Goal: Information Seeking & Learning: Learn about a topic

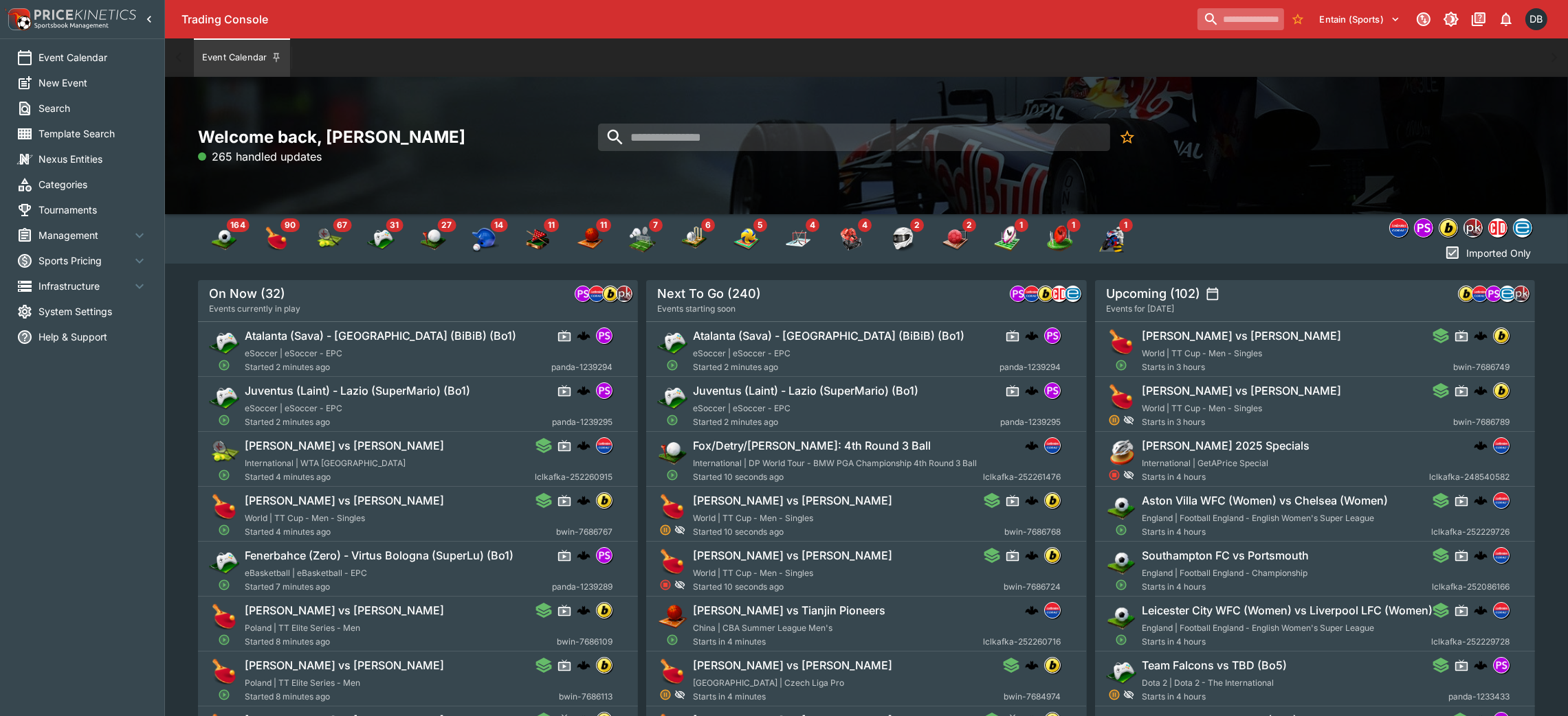
click at [1200, 11] on input "search" at bounding box center [1240, 19] width 86 height 22
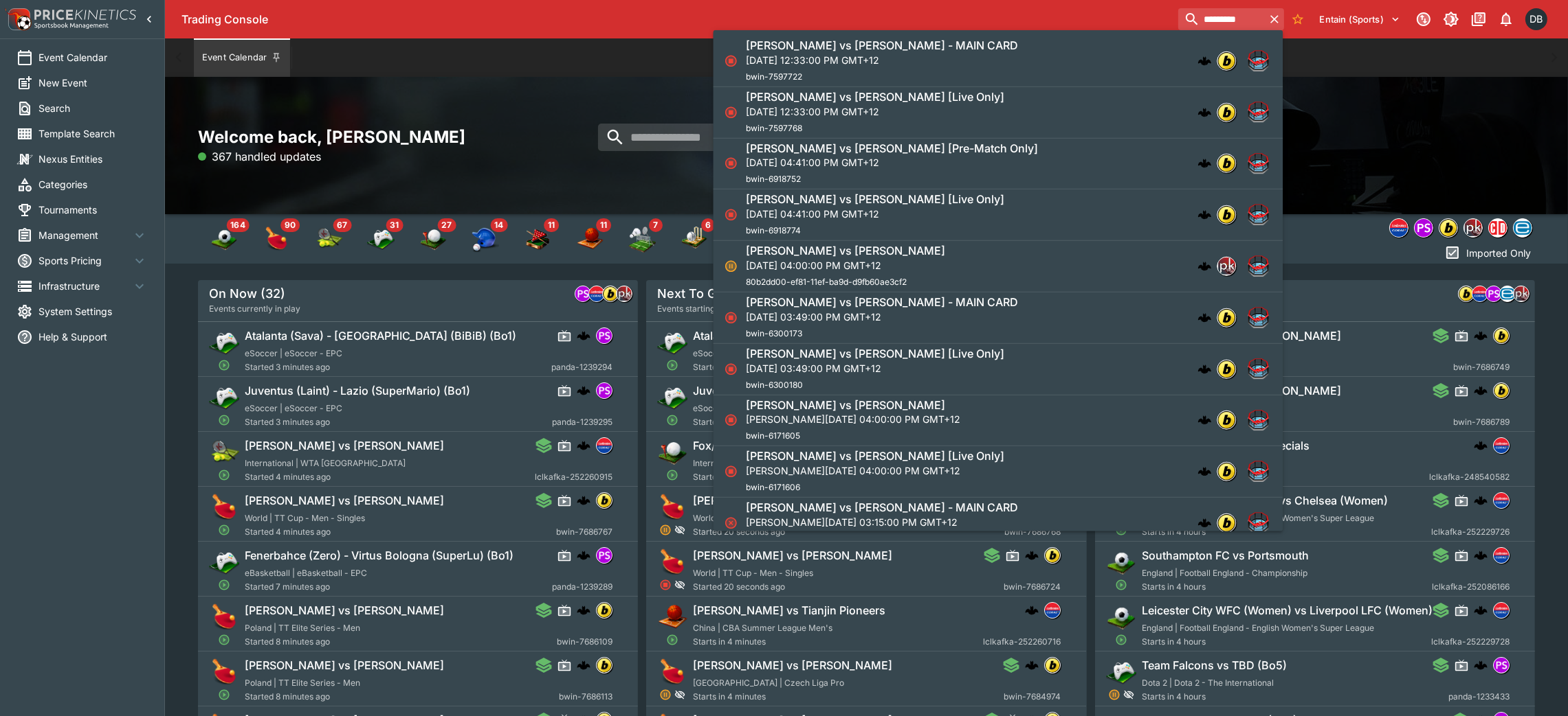
type input "*********"
click at [950, 60] on p "[DATE] 12:33:00 PM GMT+12" at bounding box center [881, 60] width 272 height 15
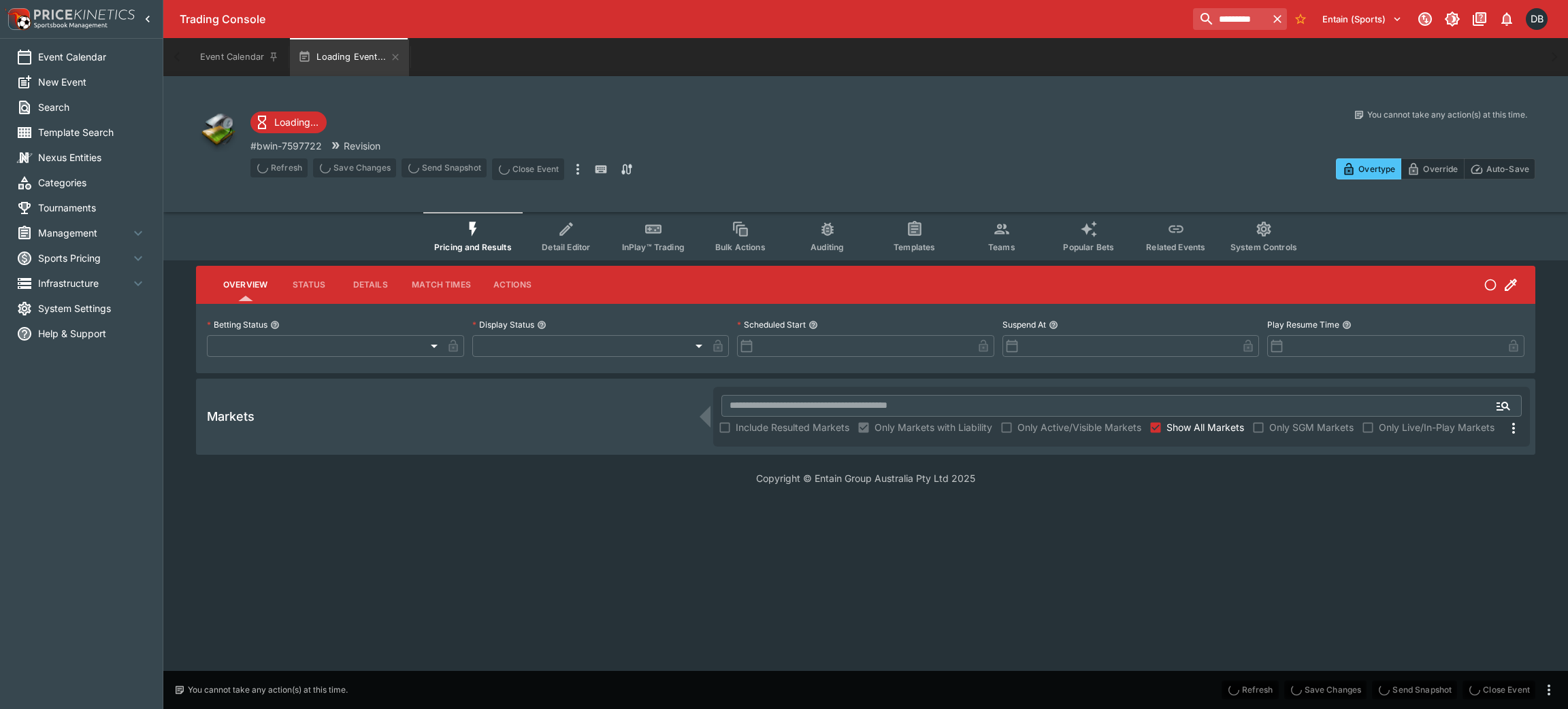
type input "**********"
type input "******"
type input "**********"
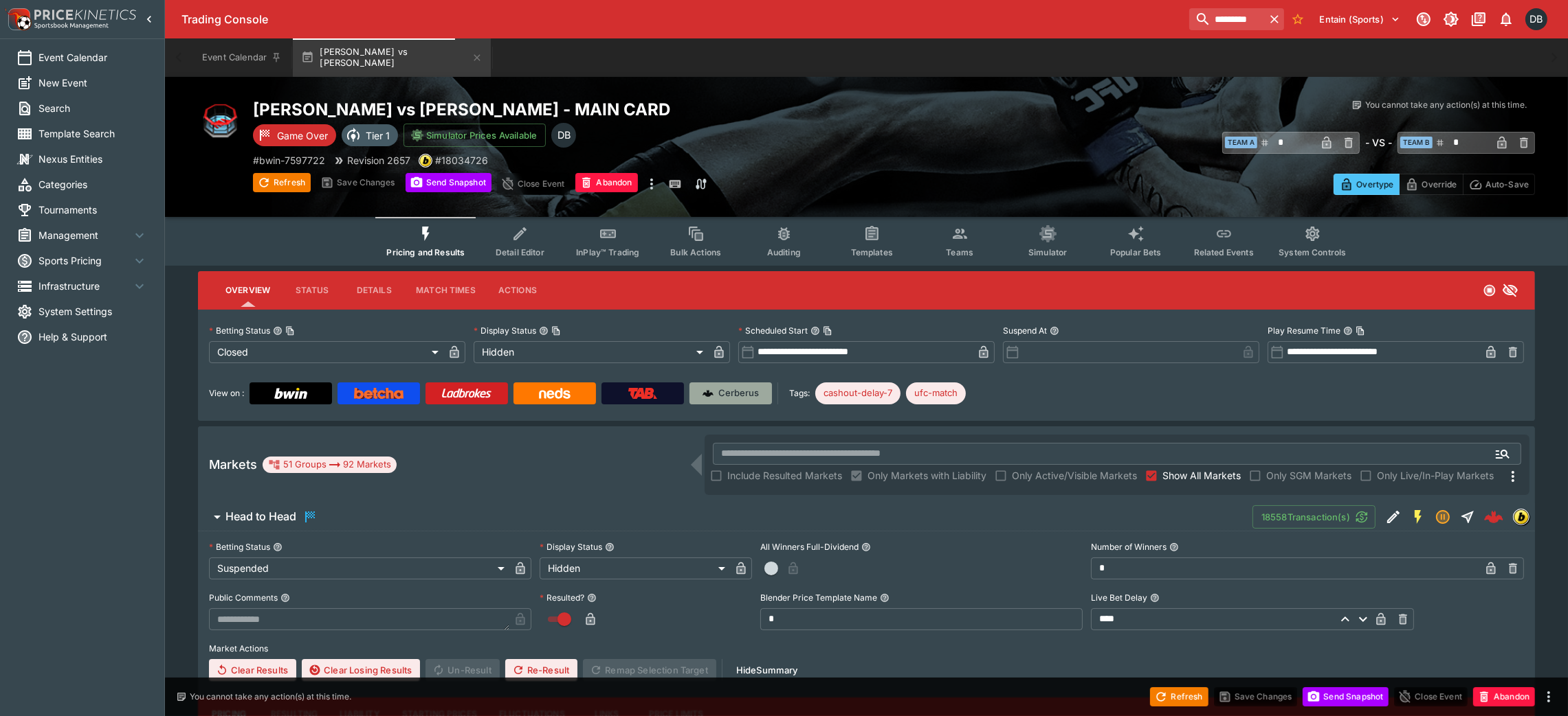
click at [719, 402] on link "Cerberus" at bounding box center [730, 393] width 82 height 22
click at [653, 184] on icon "more" at bounding box center [652, 183] width 3 height 11
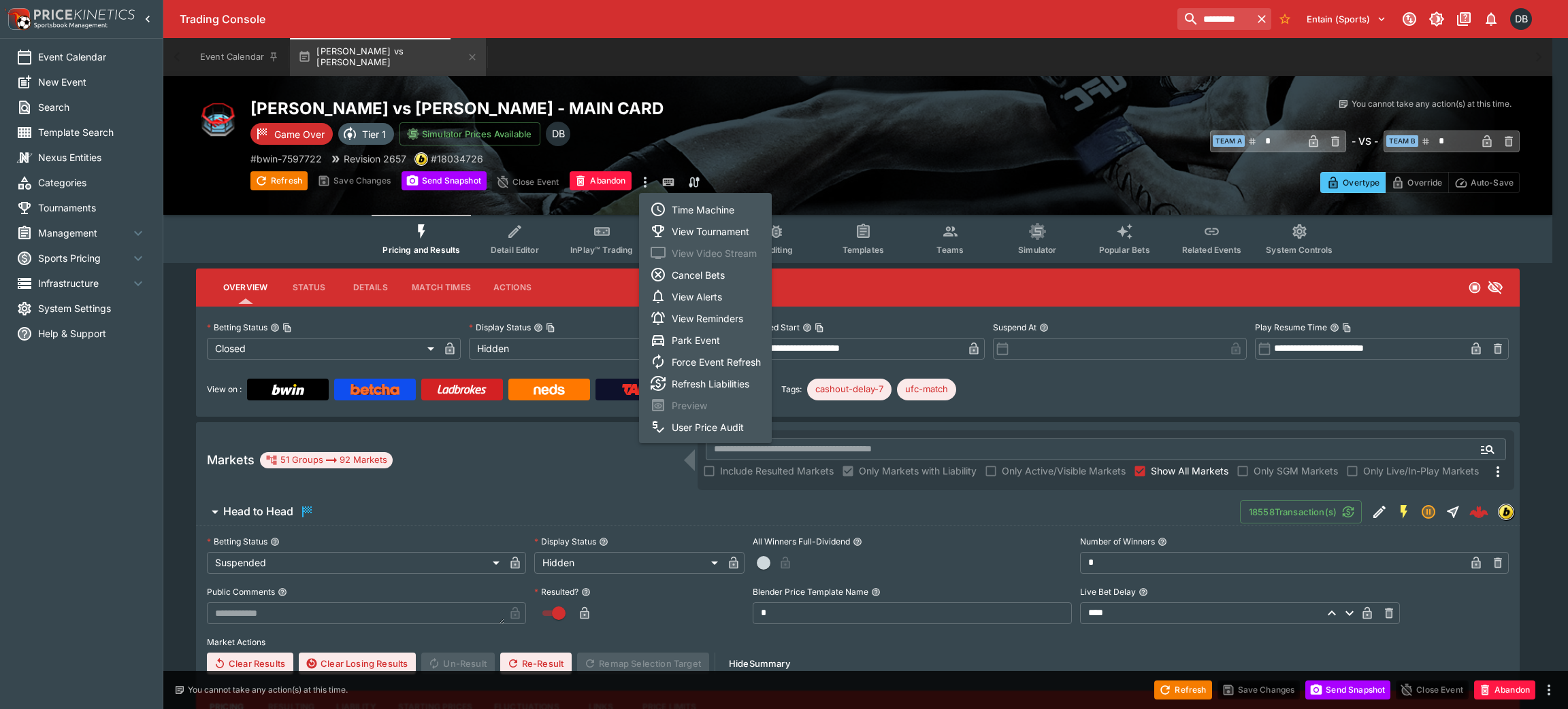
click at [704, 233] on li "View Tournament" at bounding box center [705, 231] width 133 height 21
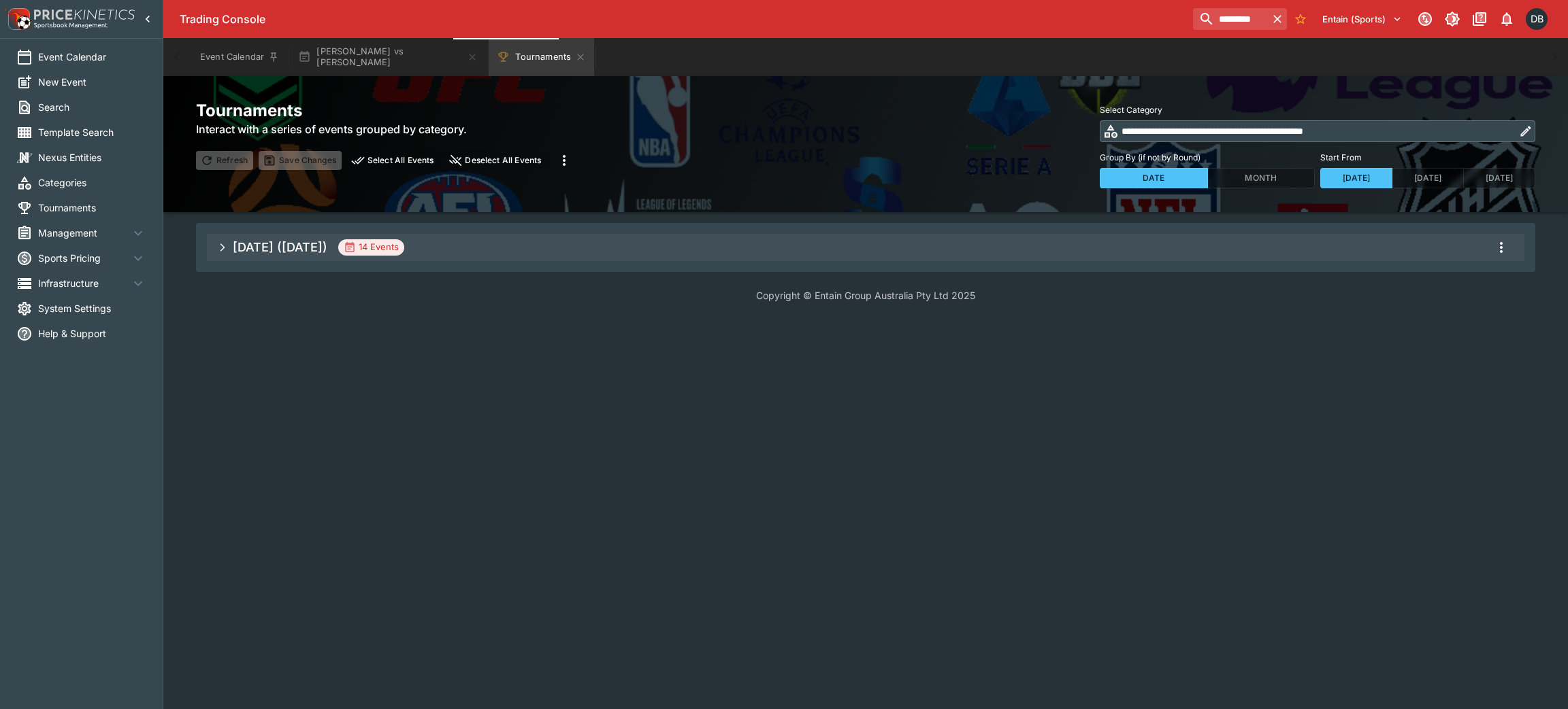
click at [520, 248] on span "[DATE] ([DATE]) 14 Events" at bounding box center [873, 247] width 1280 height 24
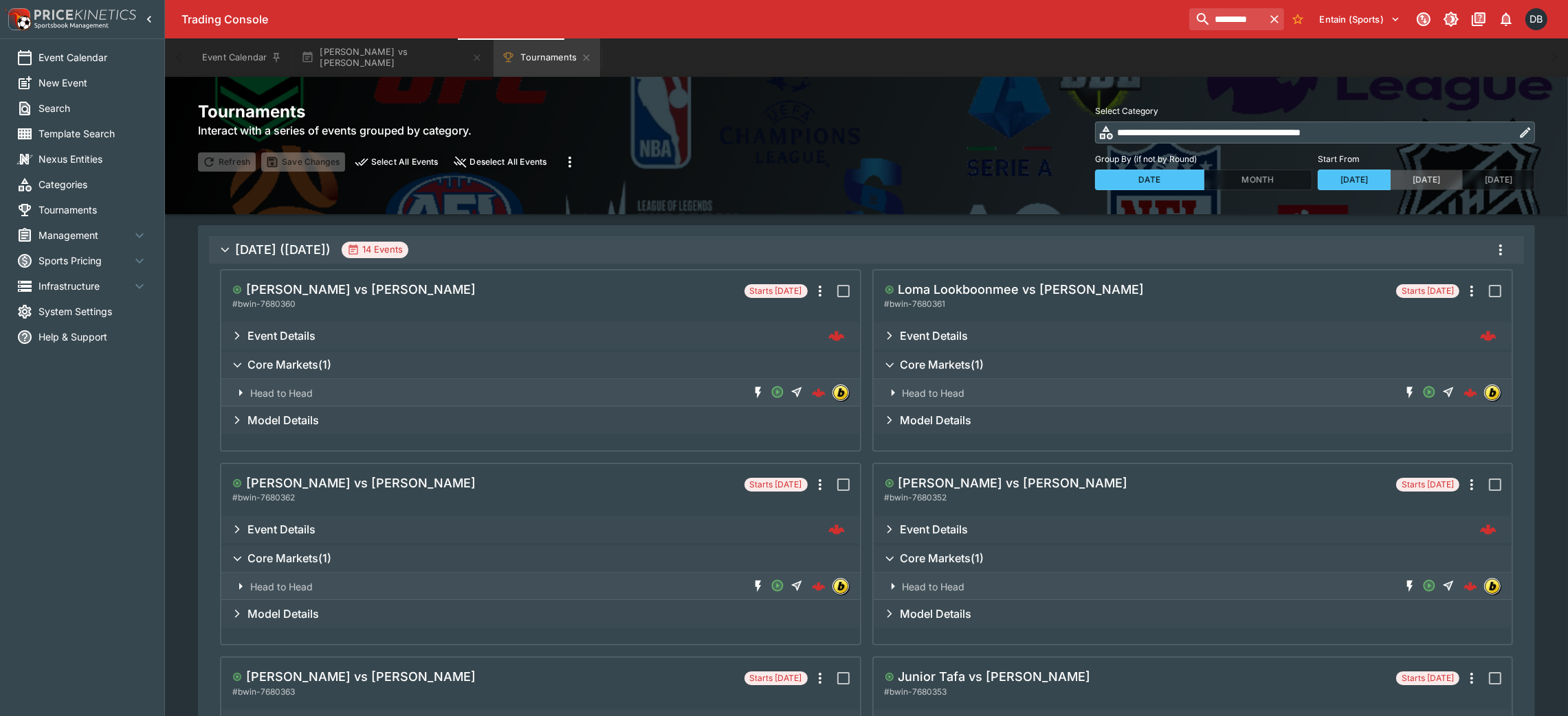
click at [1416, 179] on button "[DATE]" at bounding box center [1426, 179] width 73 height 21
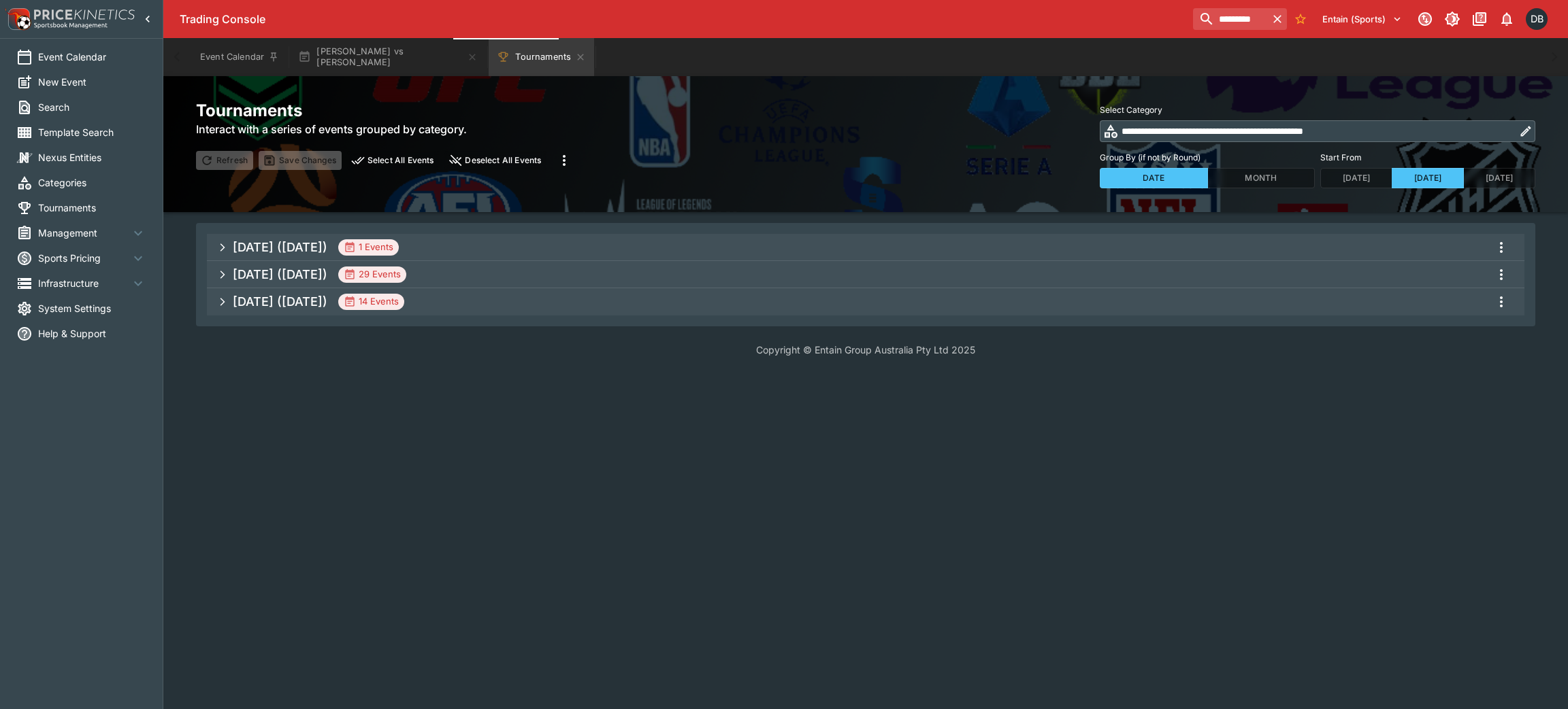
click at [526, 274] on span "[DATE] ([DATE]) 29 Events" at bounding box center [873, 274] width 1280 height 24
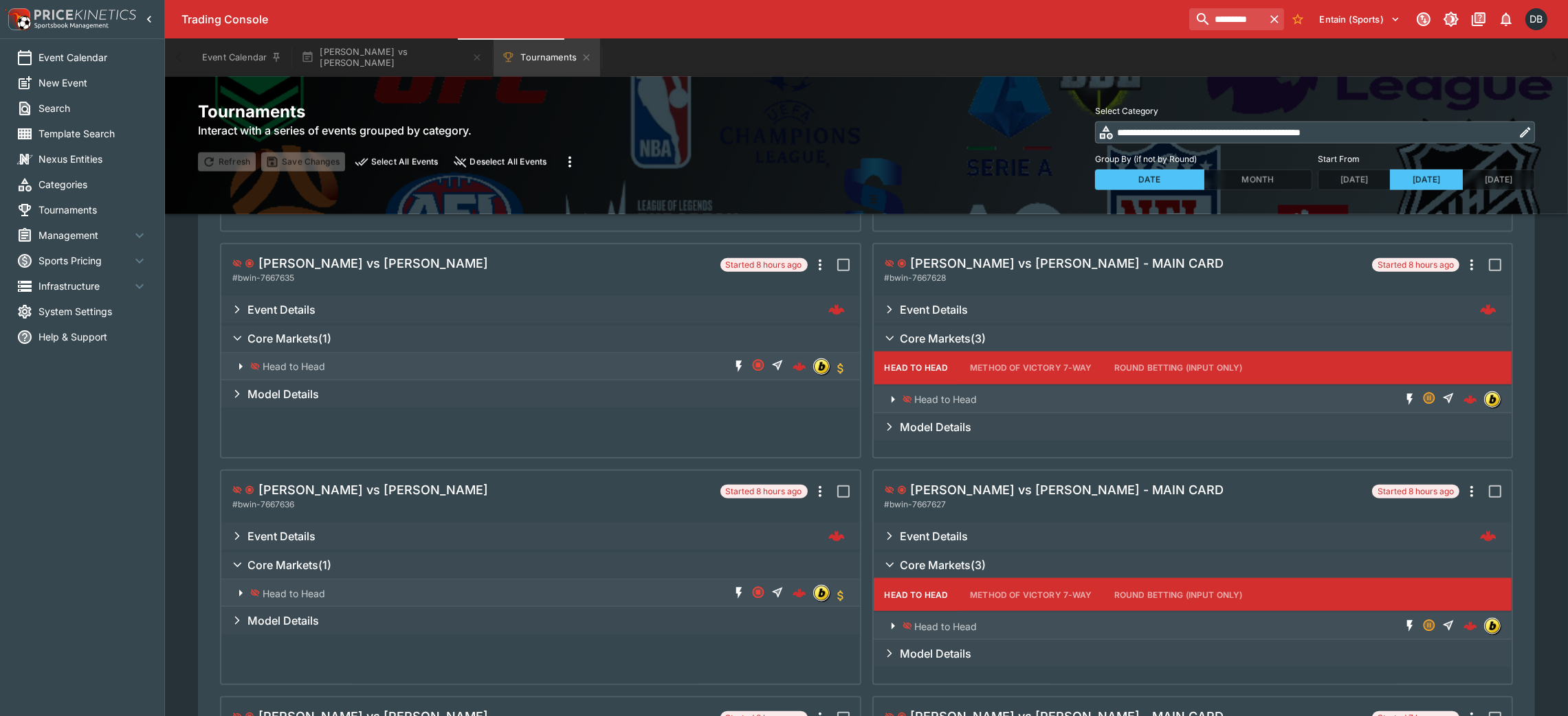
scroll to position [2060, 0]
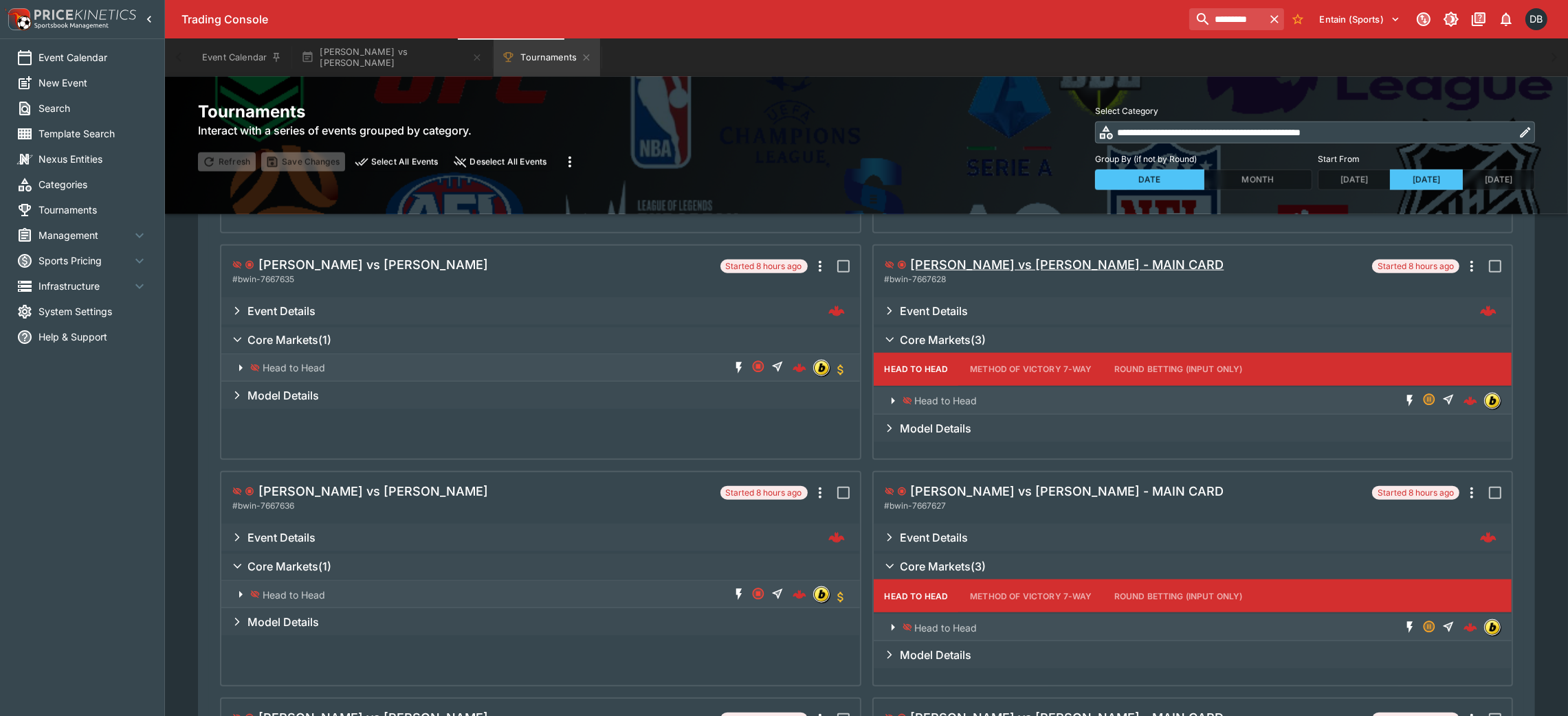
click at [1048, 260] on h5 "[PERSON_NAME] vs [PERSON_NAME] - MAIN CARD" at bounding box center [1067, 265] width 313 height 16
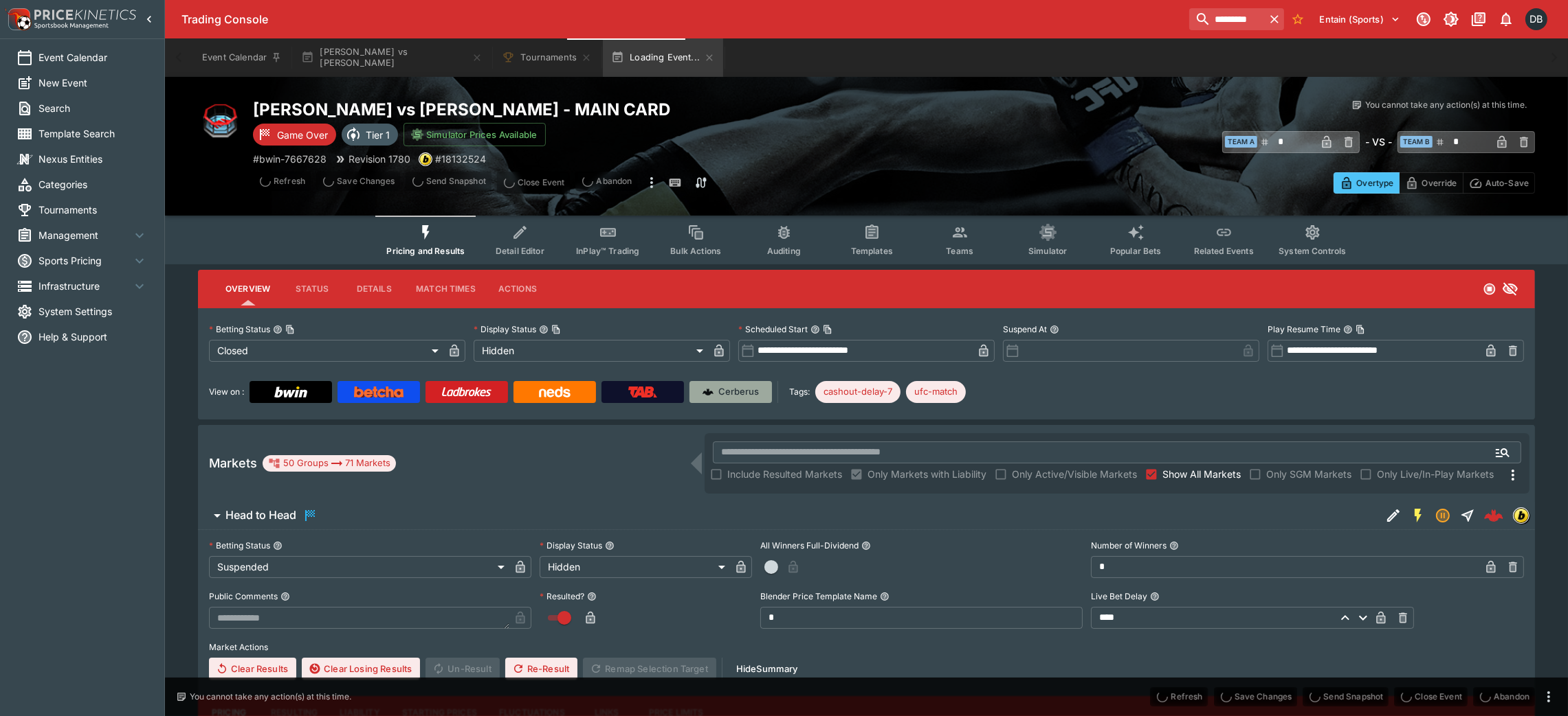
click at [740, 391] on p "Cerberus" at bounding box center [739, 392] width 40 height 14
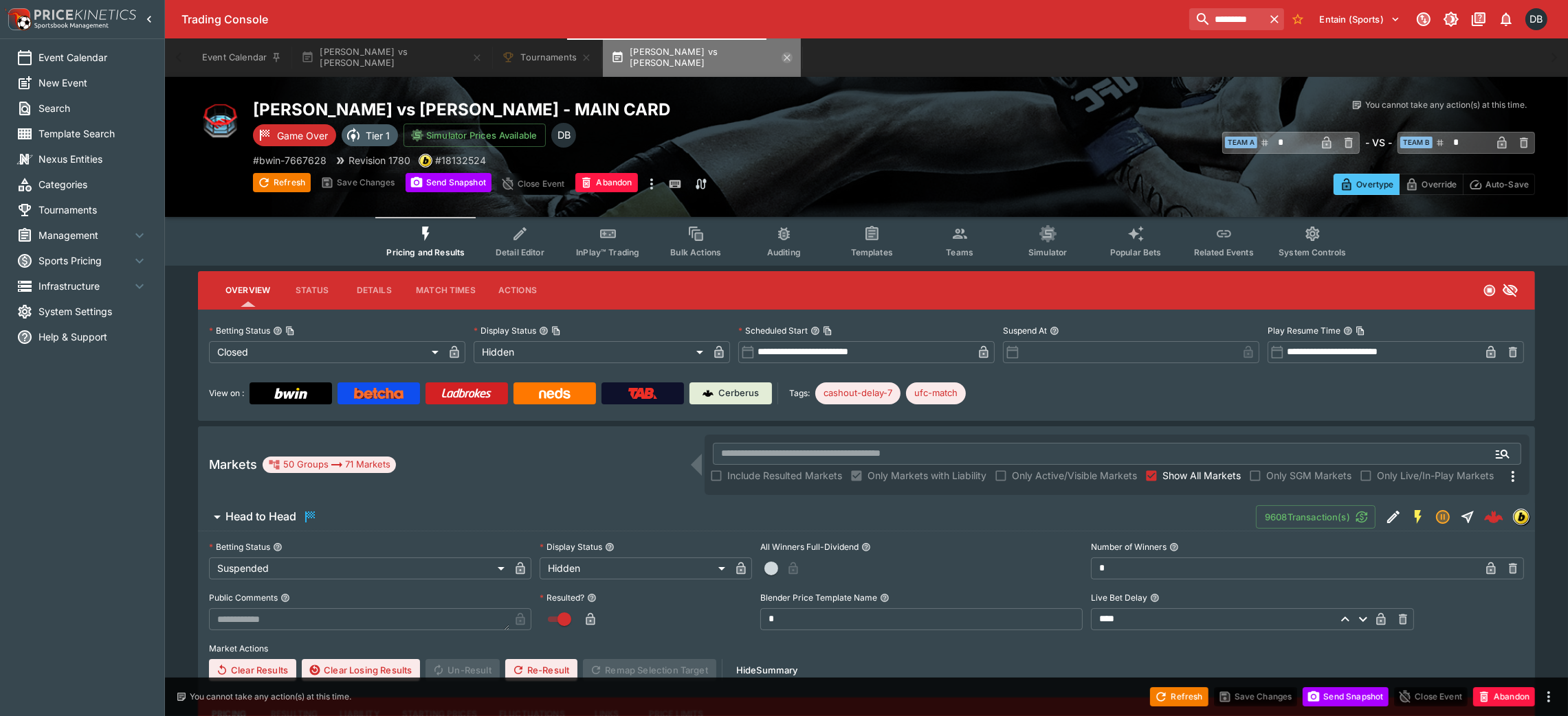
click at [781, 61] on icon "button" at bounding box center [786, 57] width 11 height 11
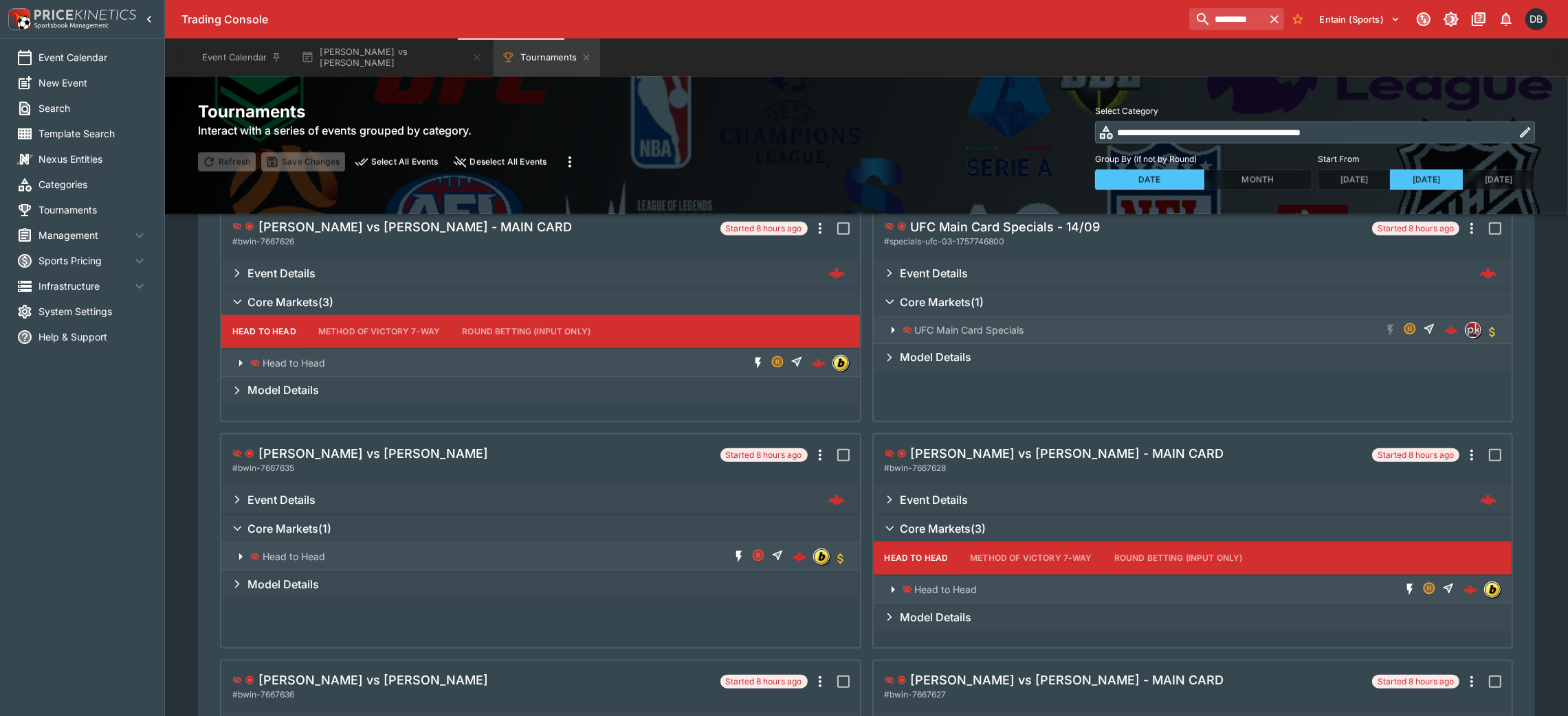
scroll to position [1854, 0]
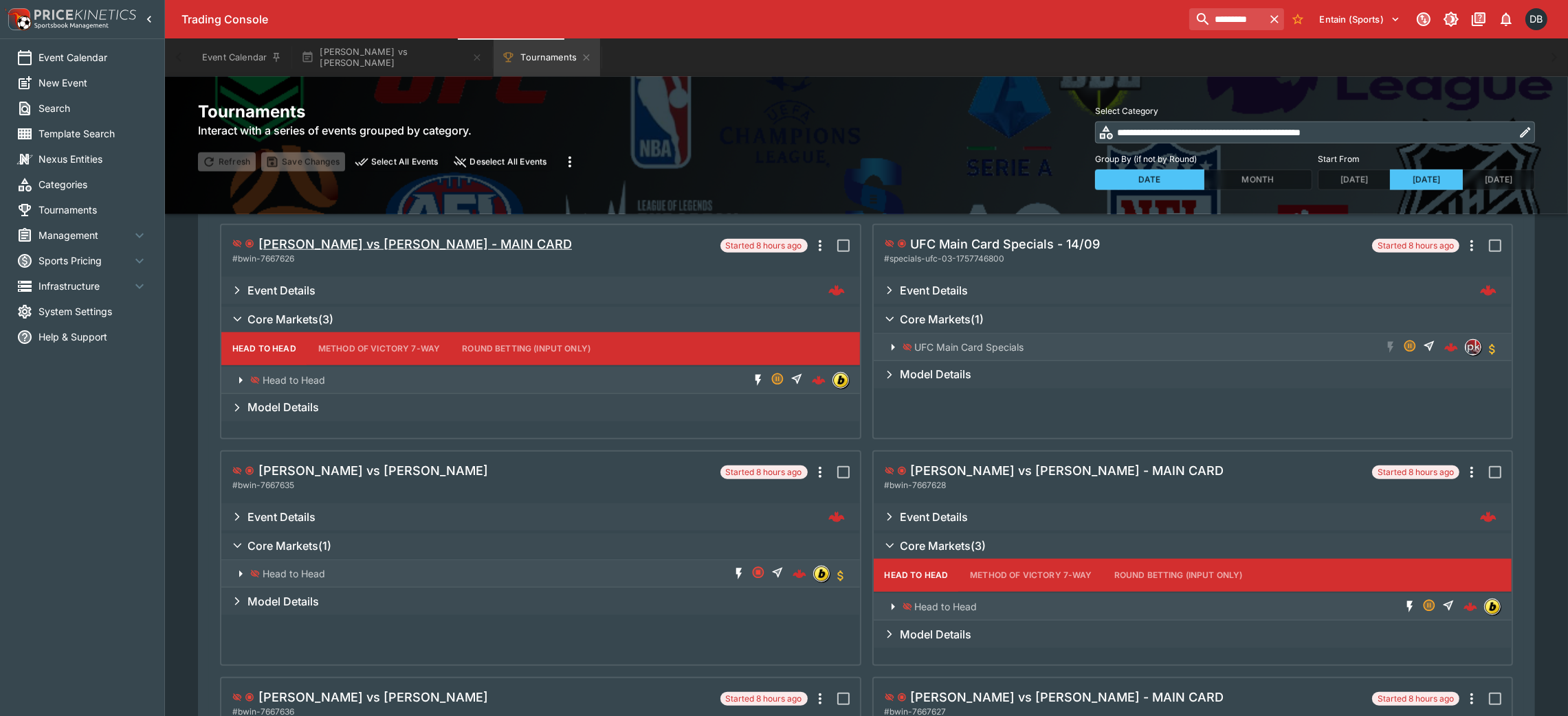
click at [461, 247] on h5 "[PERSON_NAME] vs [PERSON_NAME] - MAIN CARD" at bounding box center [414, 244] width 313 height 16
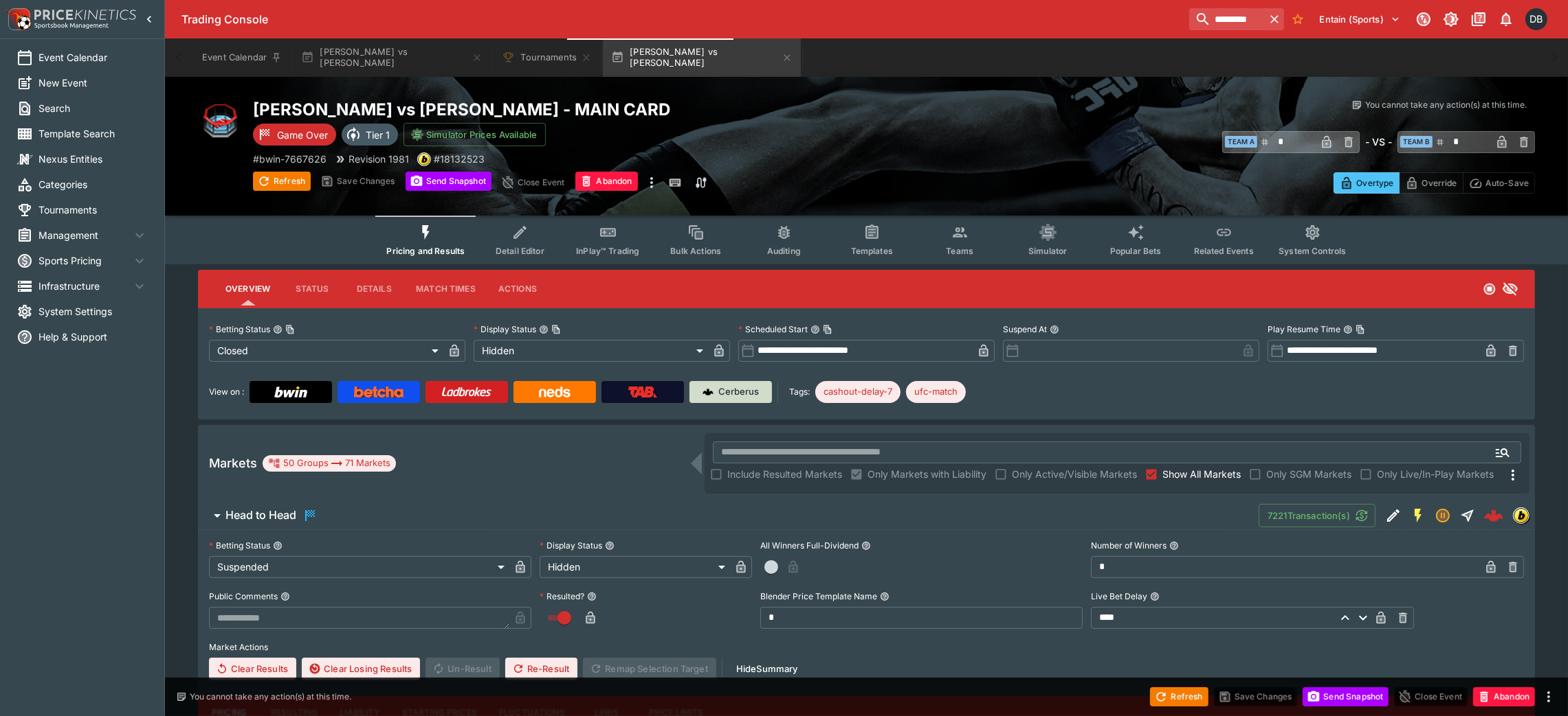
click at [747, 388] on p "Cerberus" at bounding box center [739, 392] width 40 height 14
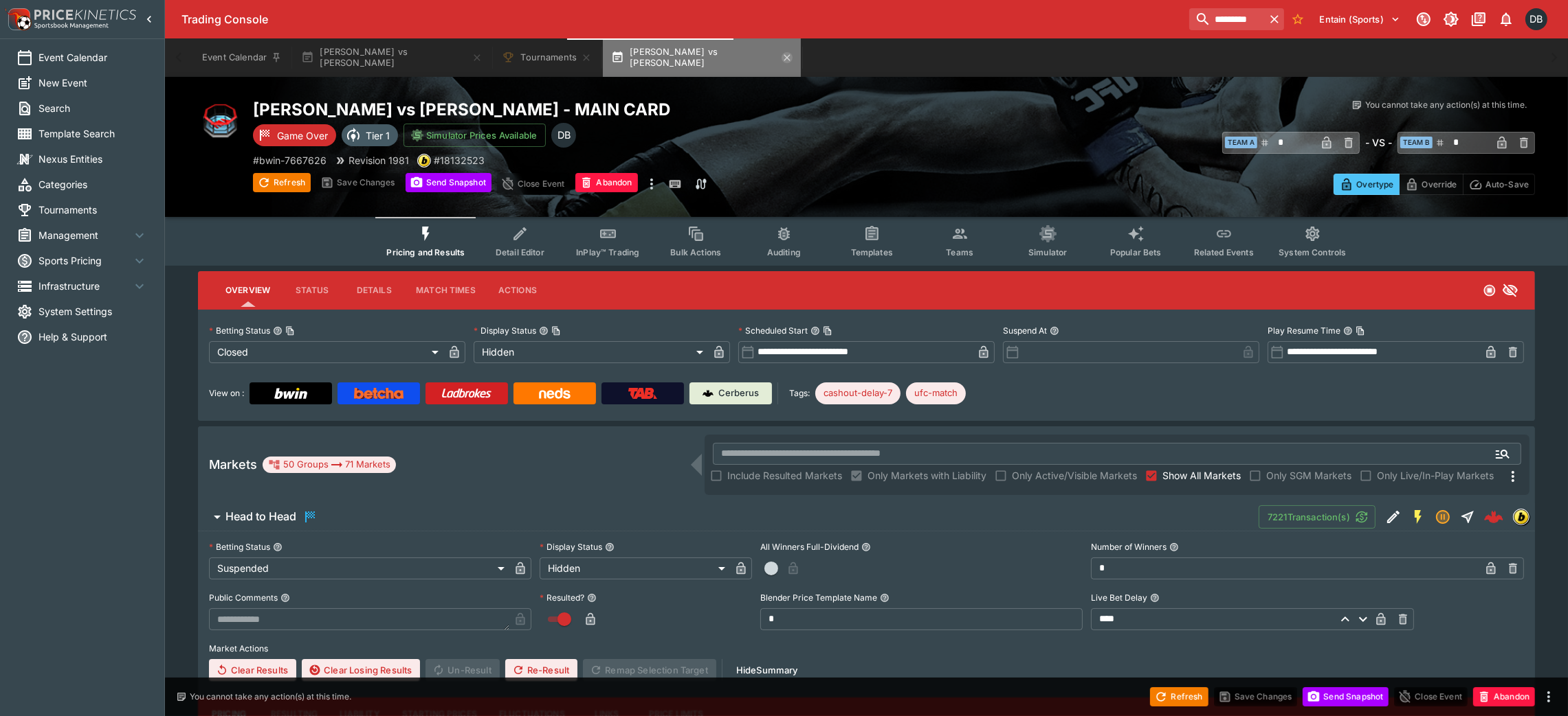
click at [781, 57] on icon "button" at bounding box center [786, 57] width 11 height 11
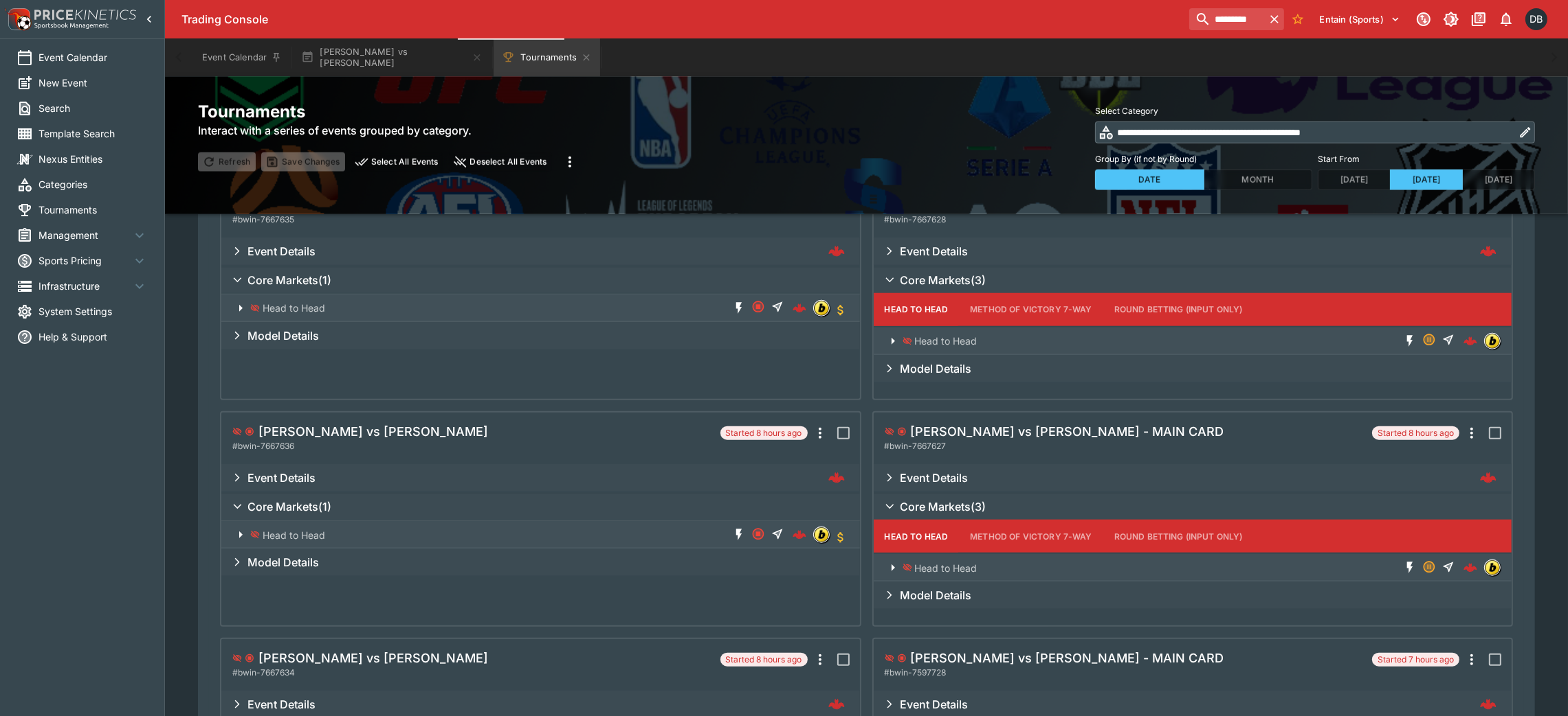
scroll to position [2163, 0]
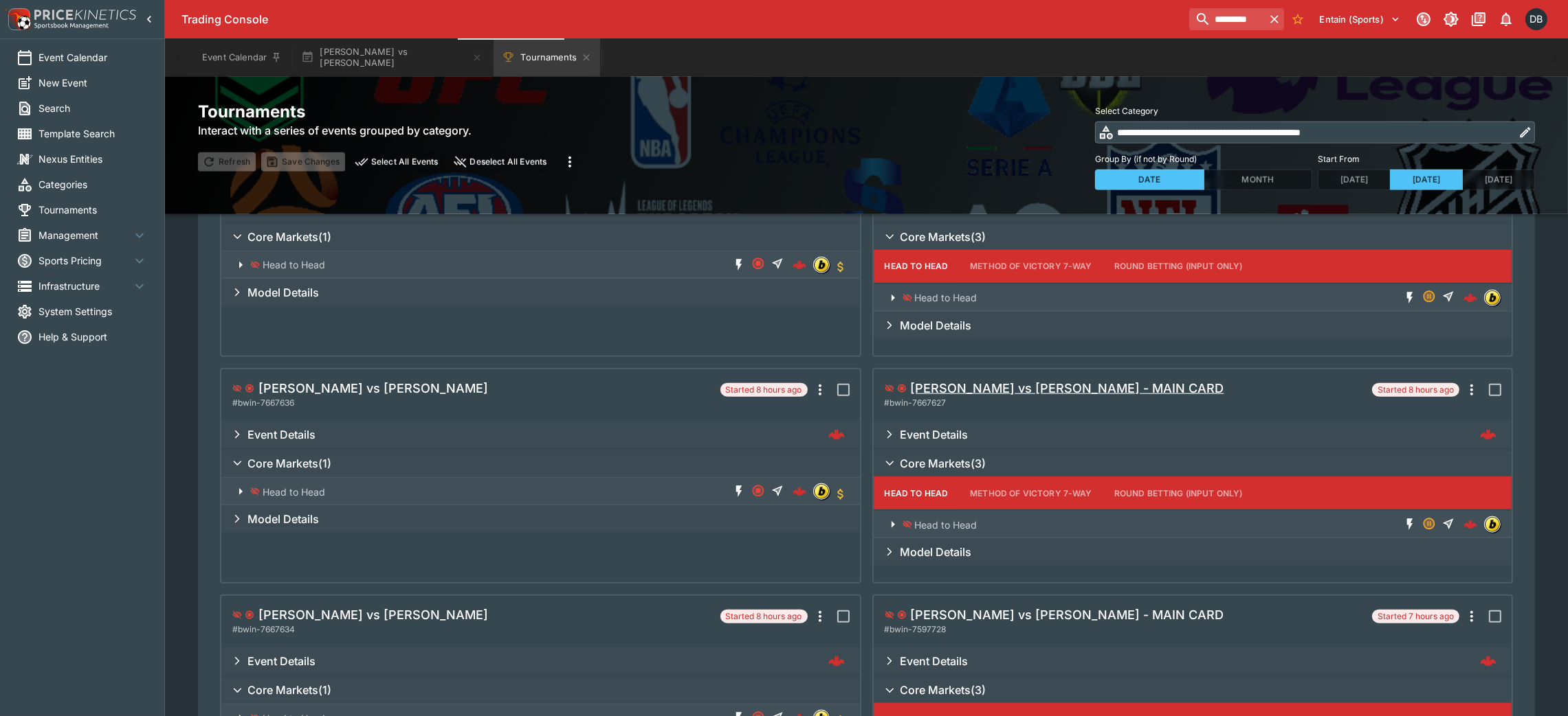
click at [1059, 390] on h5 "[PERSON_NAME] vs [PERSON_NAME] - MAIN CARD" at bounding box center [1067, 388] width 313 height 16
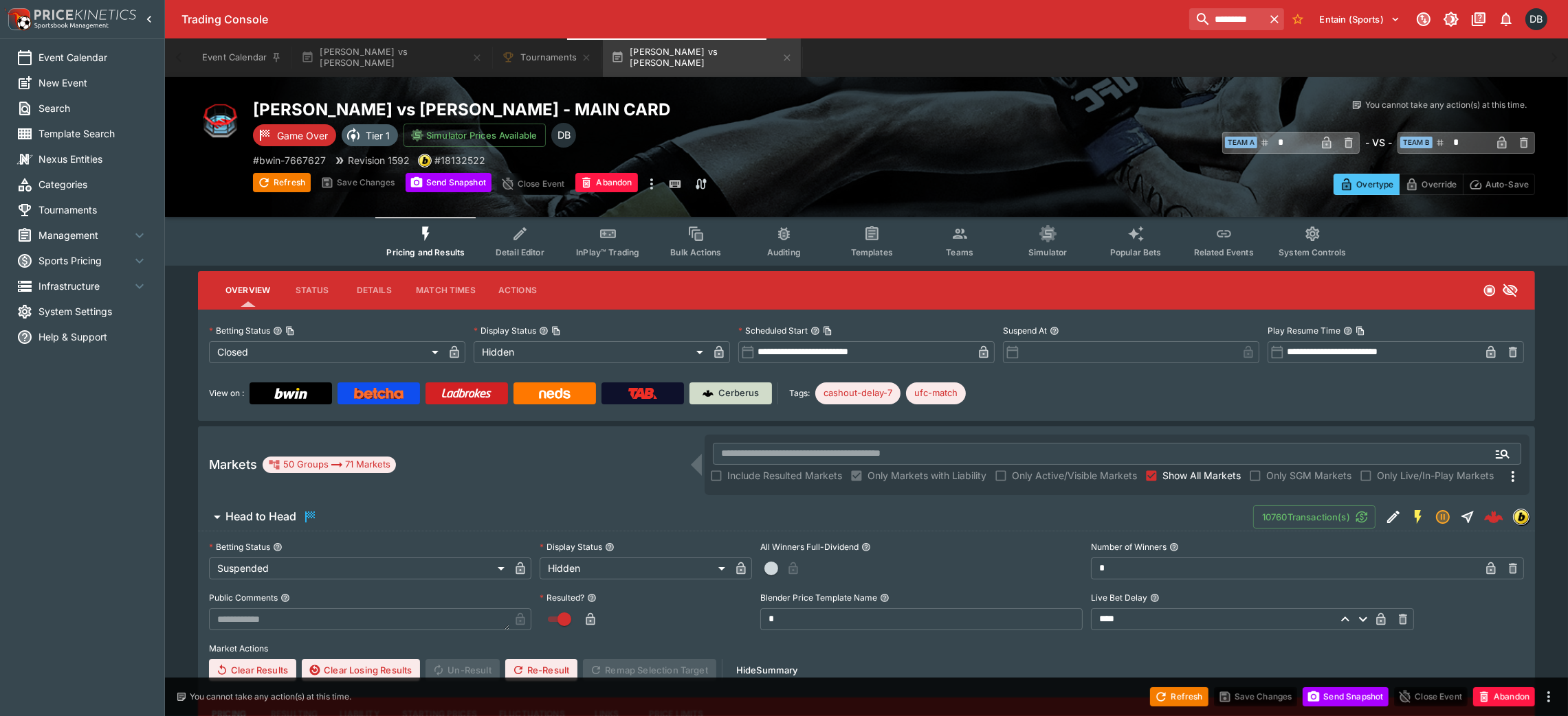
click at [719, 391] on p "Cerberus" at bounding box center [739, 393] width 40 height 14
click at [781, 59] on icon "button" at bounding box center [786, 57] width 11 height 11
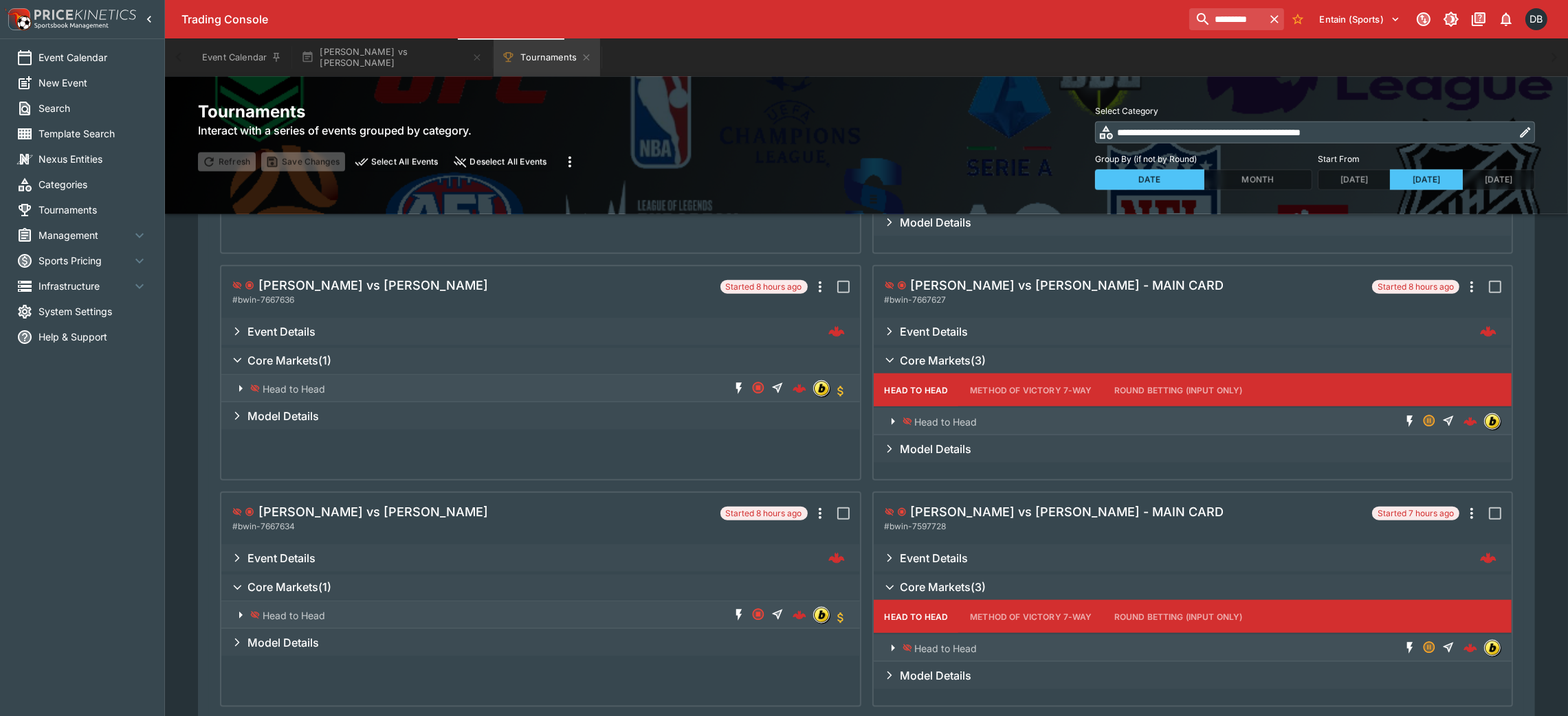
scroll to position [2473, 0]
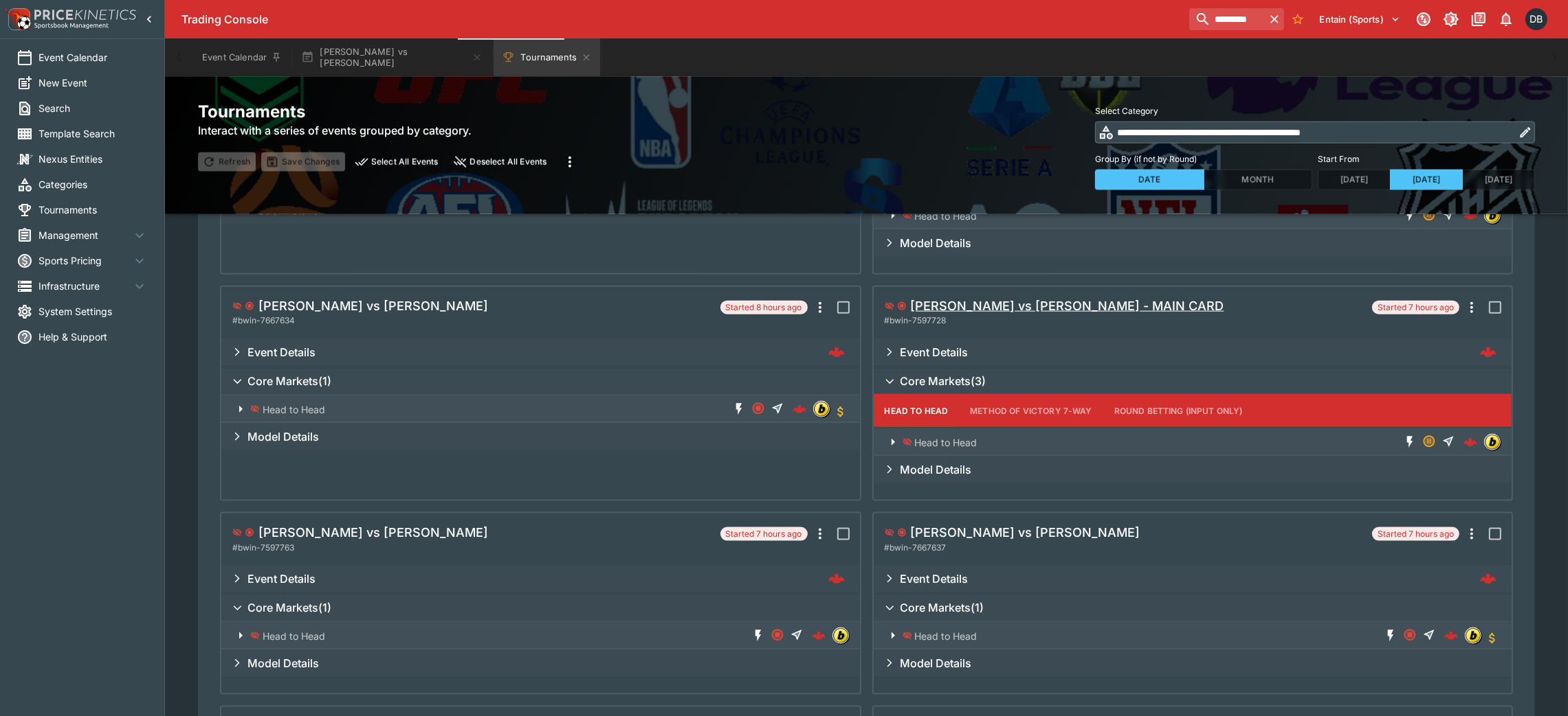
click at [973, 304] on h5 "[PERSON_NAME] vs [PERSON_NAME] - MAIN CARD" at bounding box center [1067, 306] width 313 height 16
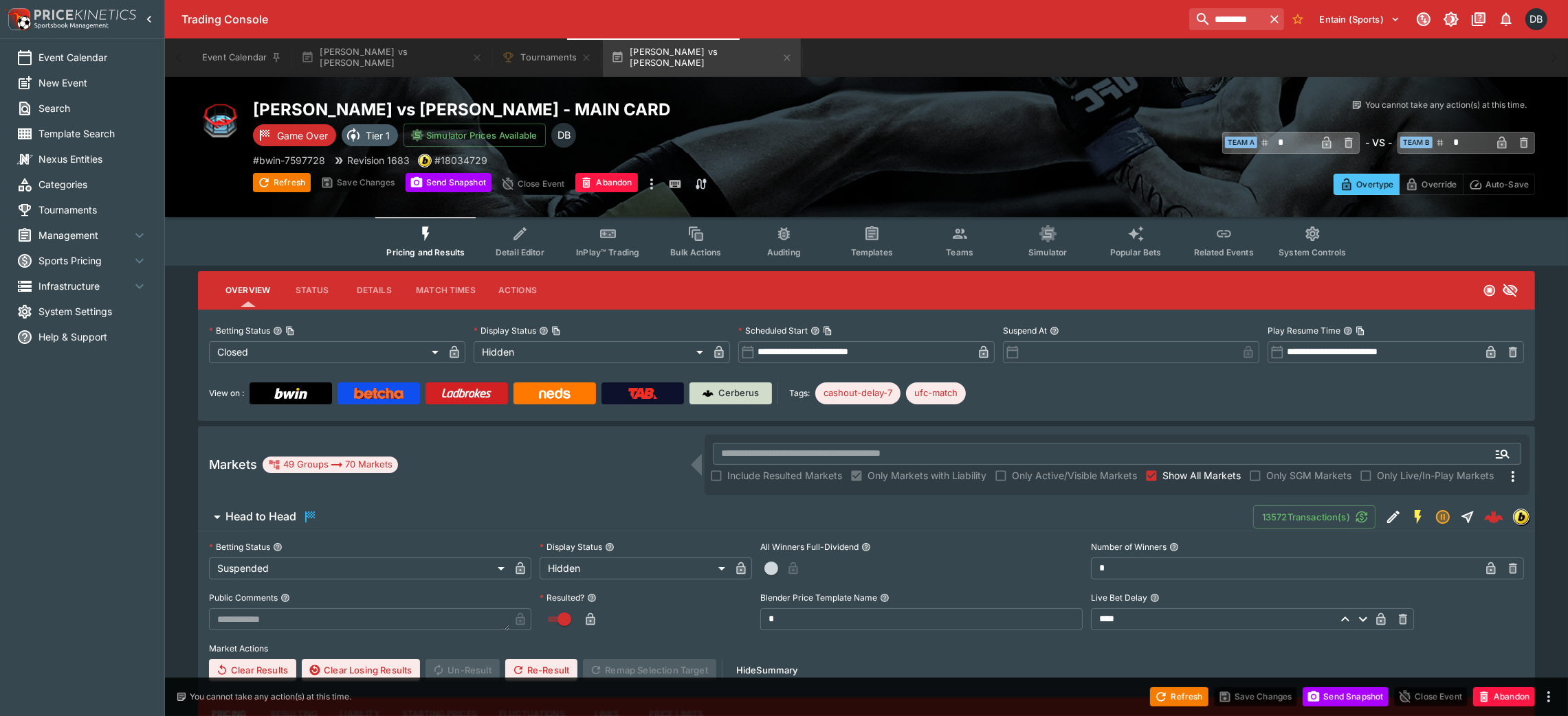
click at [732, 386] on p "Cerberus" at bounding box center [739, 393] width 40 height 14
click at [781, 57] on icon "button" at bounding box center [786, 57] width 11 height 11
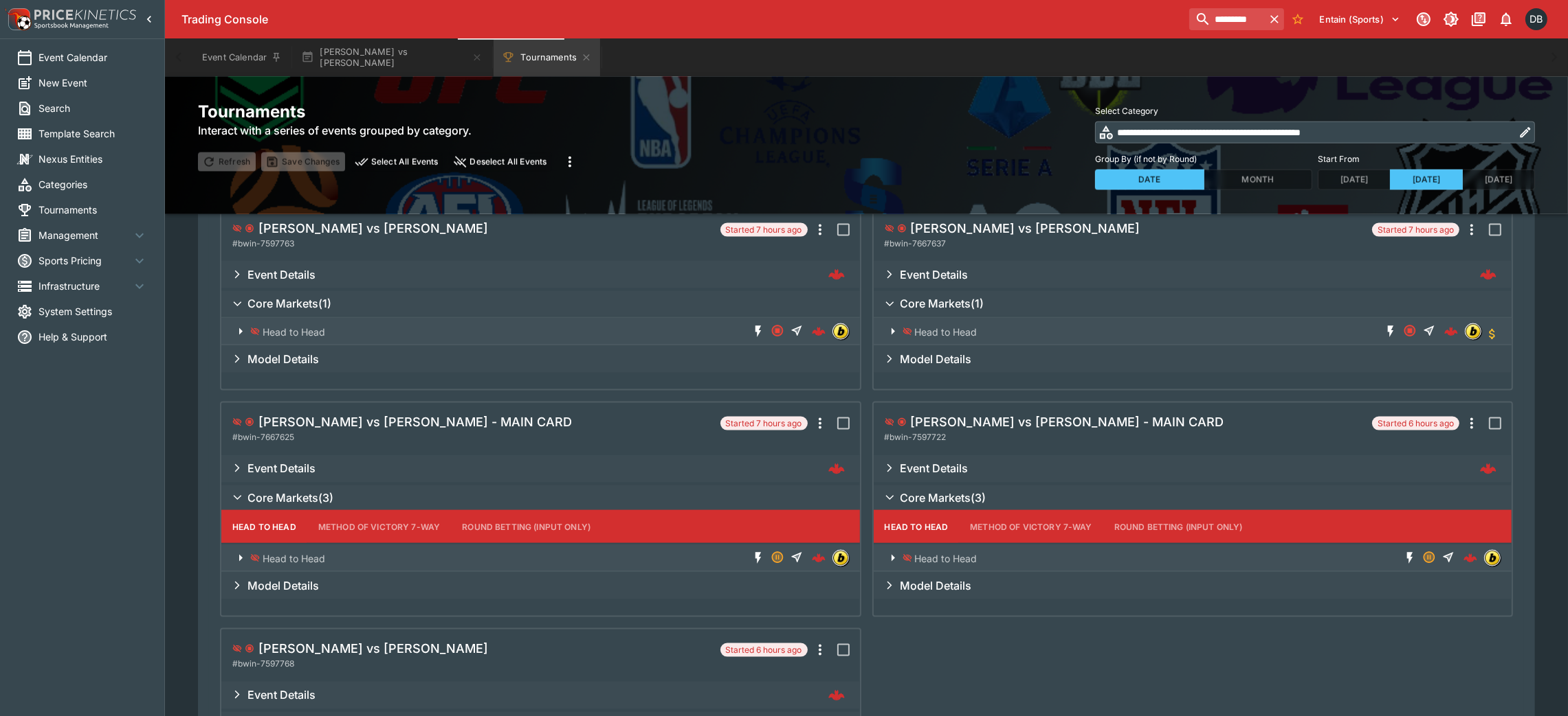
scroll to position [2782, 0]
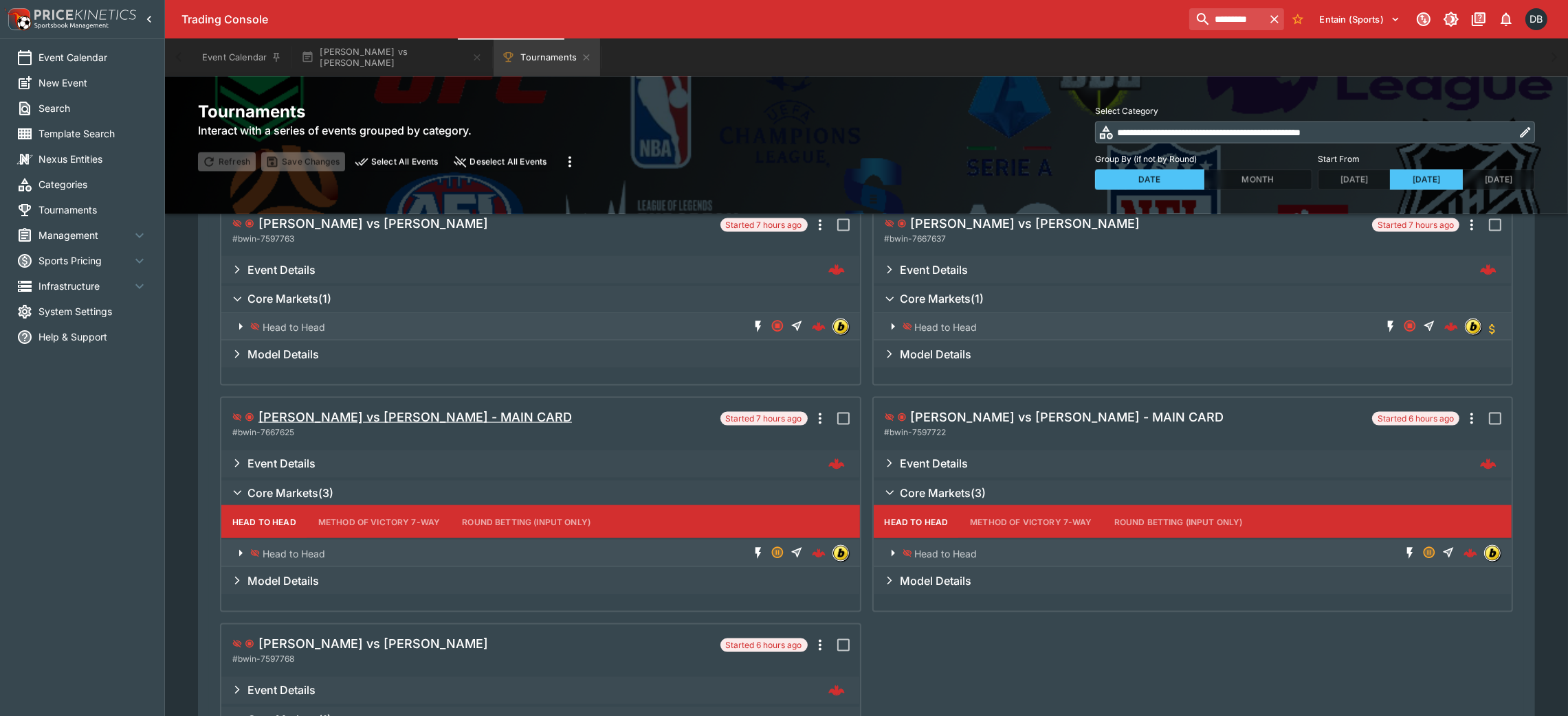
click at [389, 418] on h5 "[PERSON_NAME] vs [PERSON_NAME] - MAIN CARD" at bounding box center [414, 417] width 313 height 16
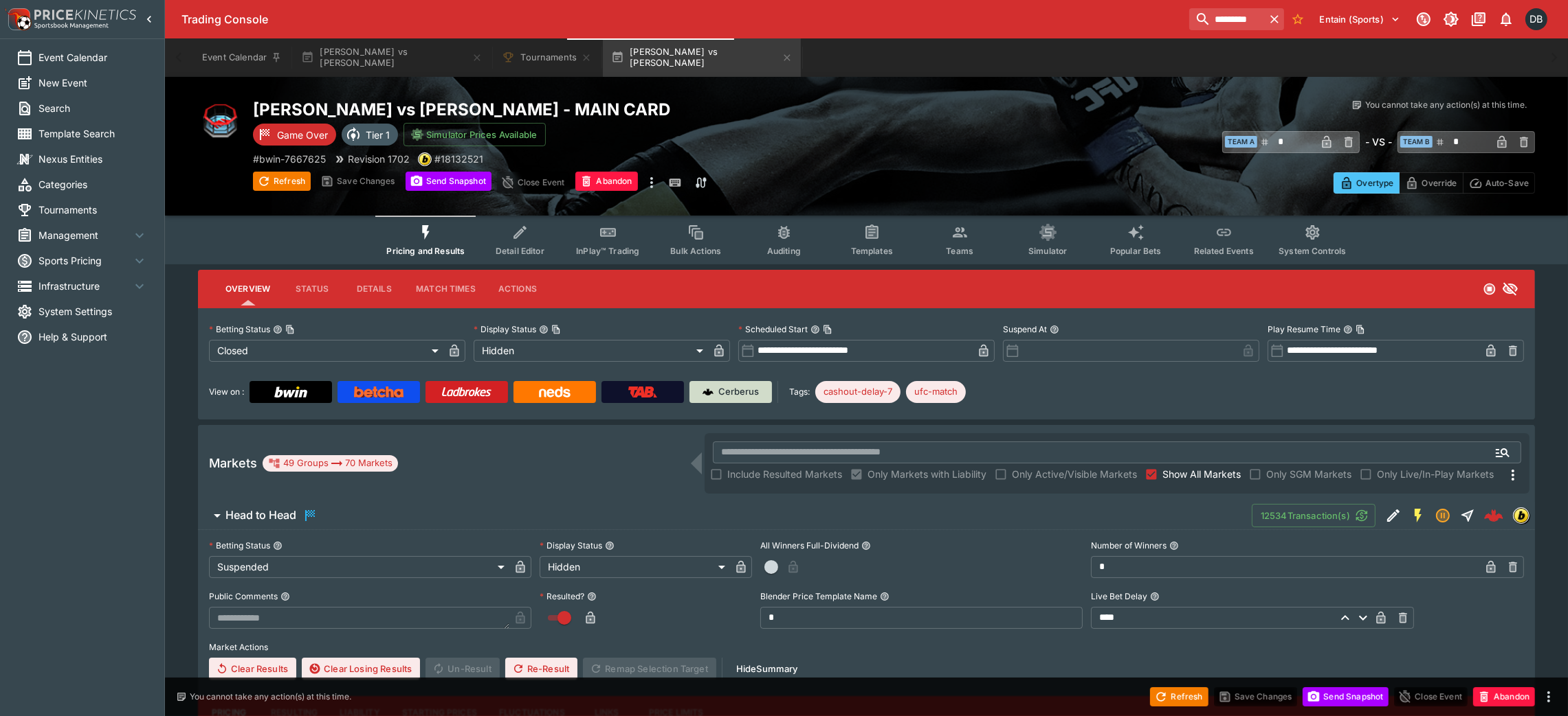
click at [721, 393] on p "Cerberus" at bounding box center [739, 392] width 40 height 14
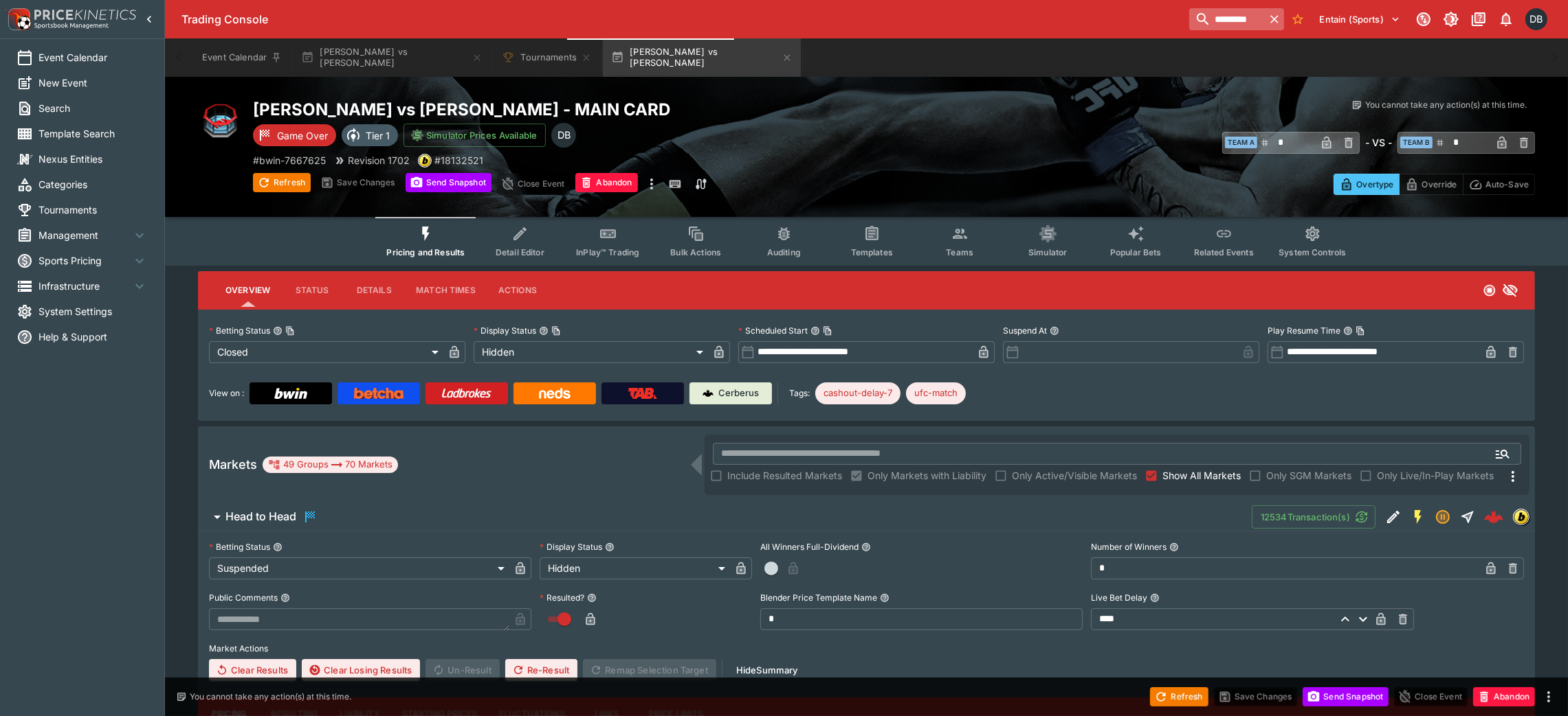
click at [1278, 23] on icon "button" at bounding box center [1274, 20] width 14 height 14
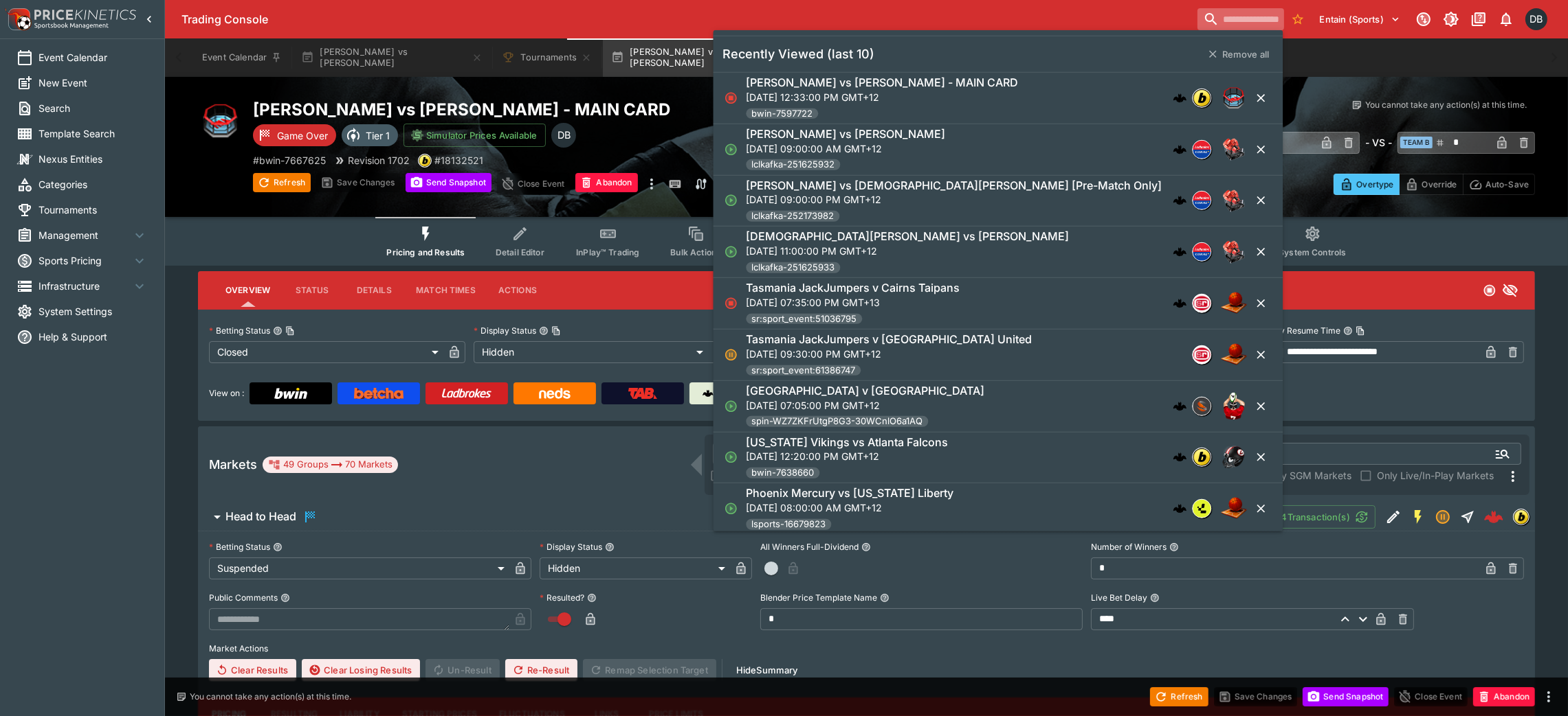
click at [1197, 26] on input "search" at bounding box center [1240, 19] width 86 height 22
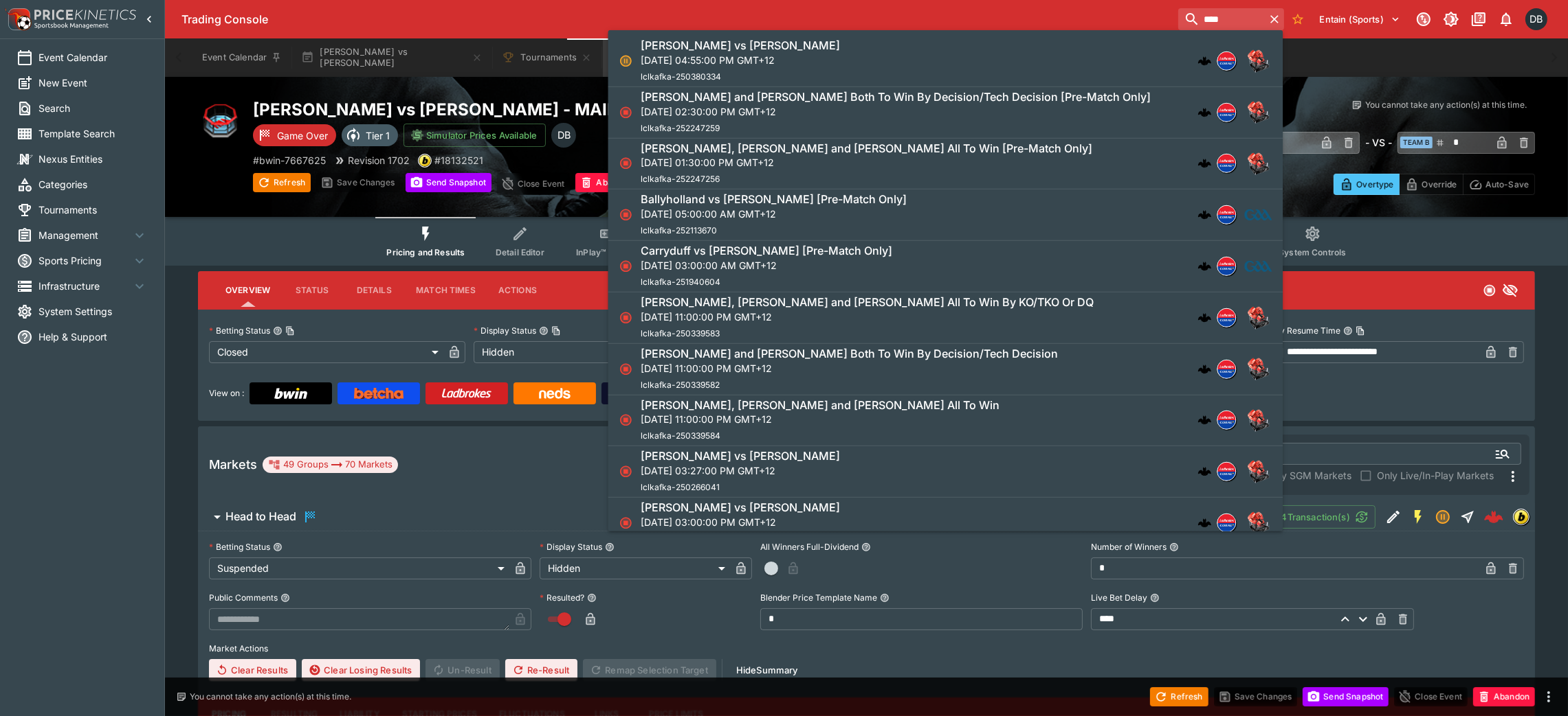
type input "****"
click at [809, 56] on p "[DATE] 04:55:00 PM GMT+12" at bounding box center [740, 60] width 199 height 15
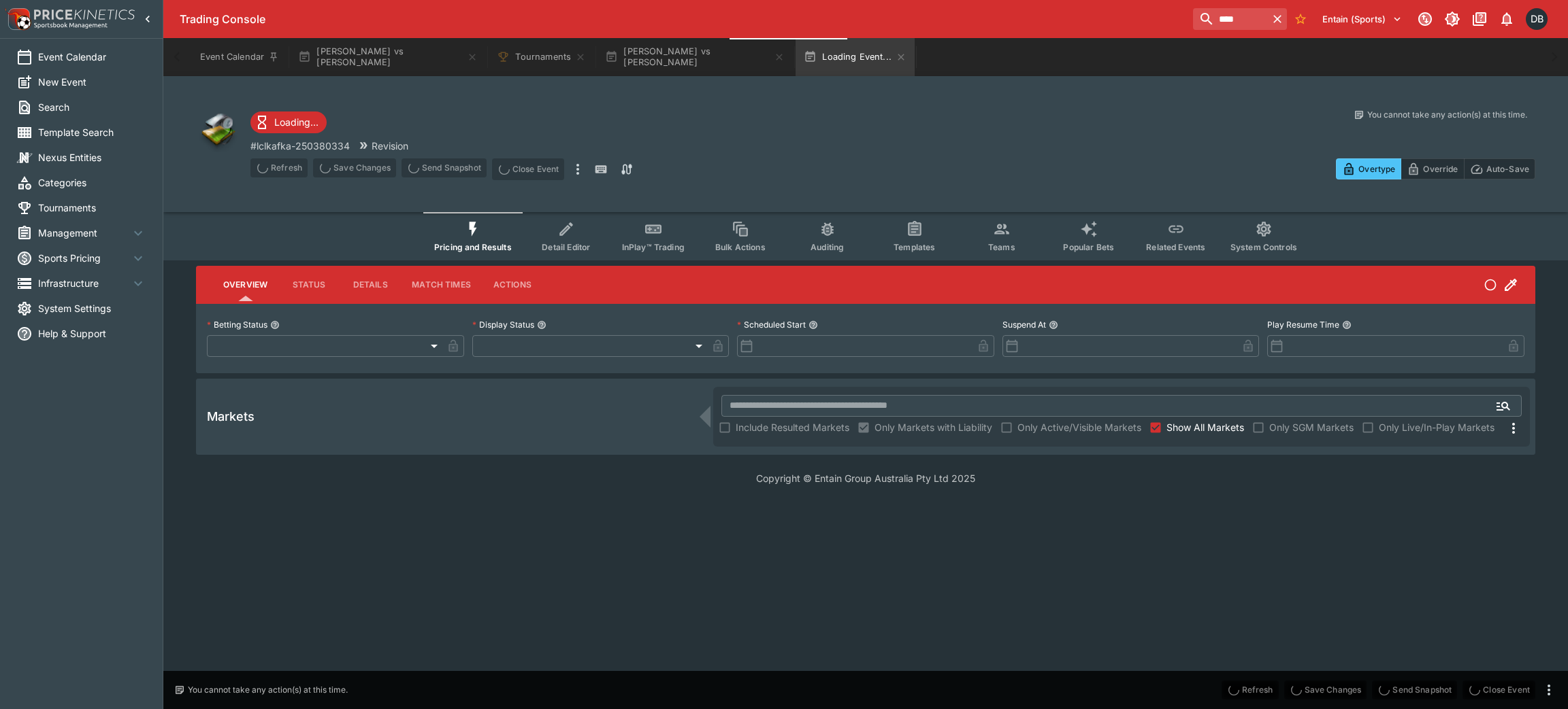
type input "**********"
type input "******"
type input "**********"
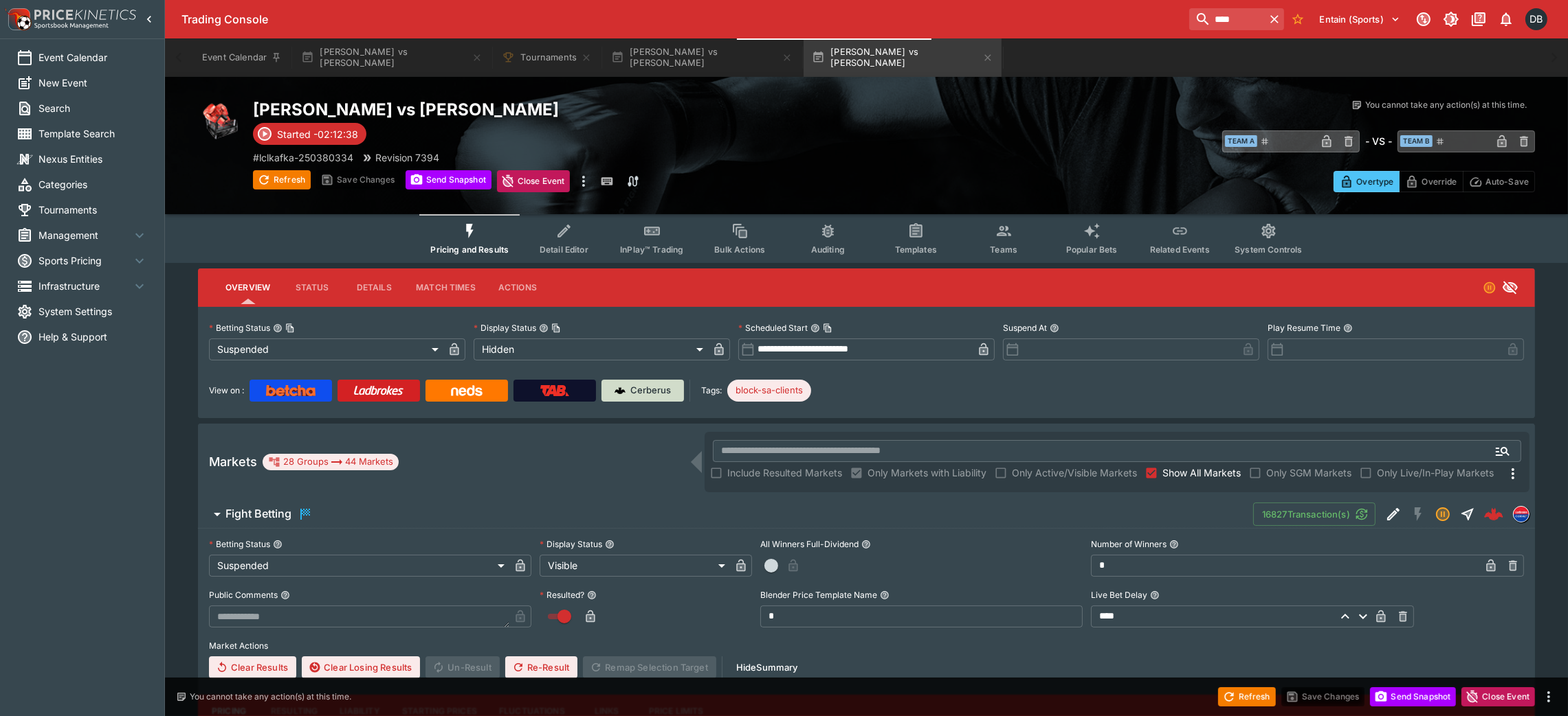
click at [634, 386] on p "Cerberus" at bounding box center [651, 391] width 40 height 14
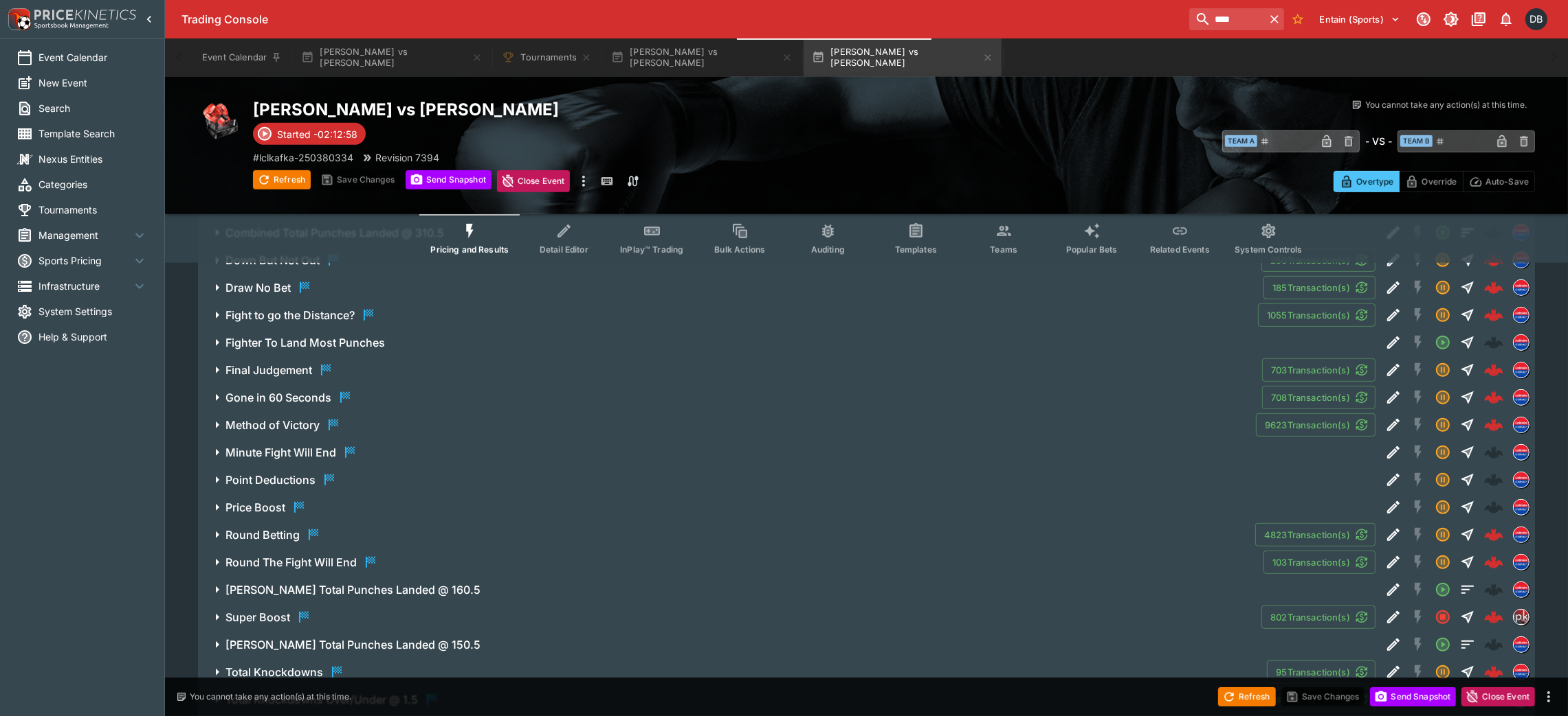
scroll to position [997, 0]
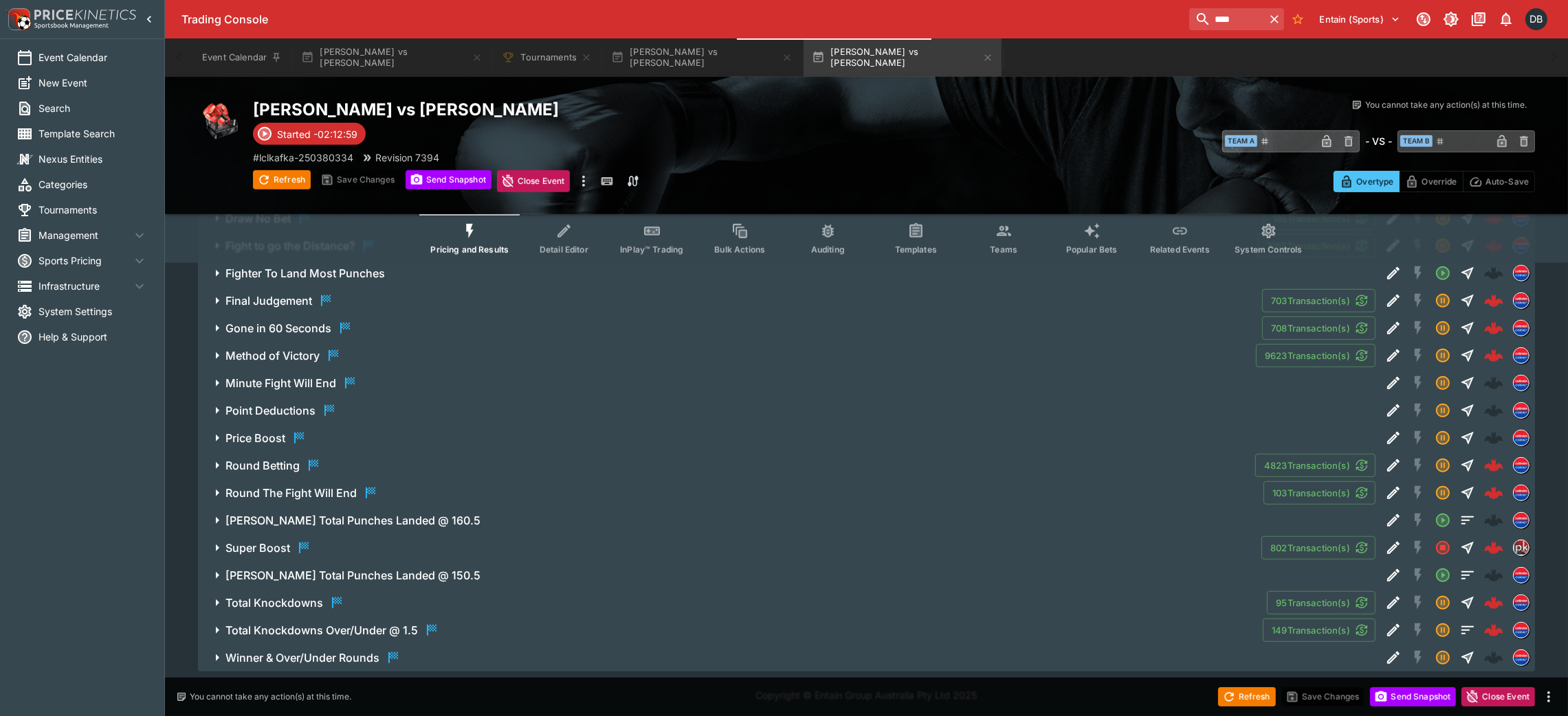
click at [217, 544] on icon "button" at bounding box center [218, 547] width 4 height 7
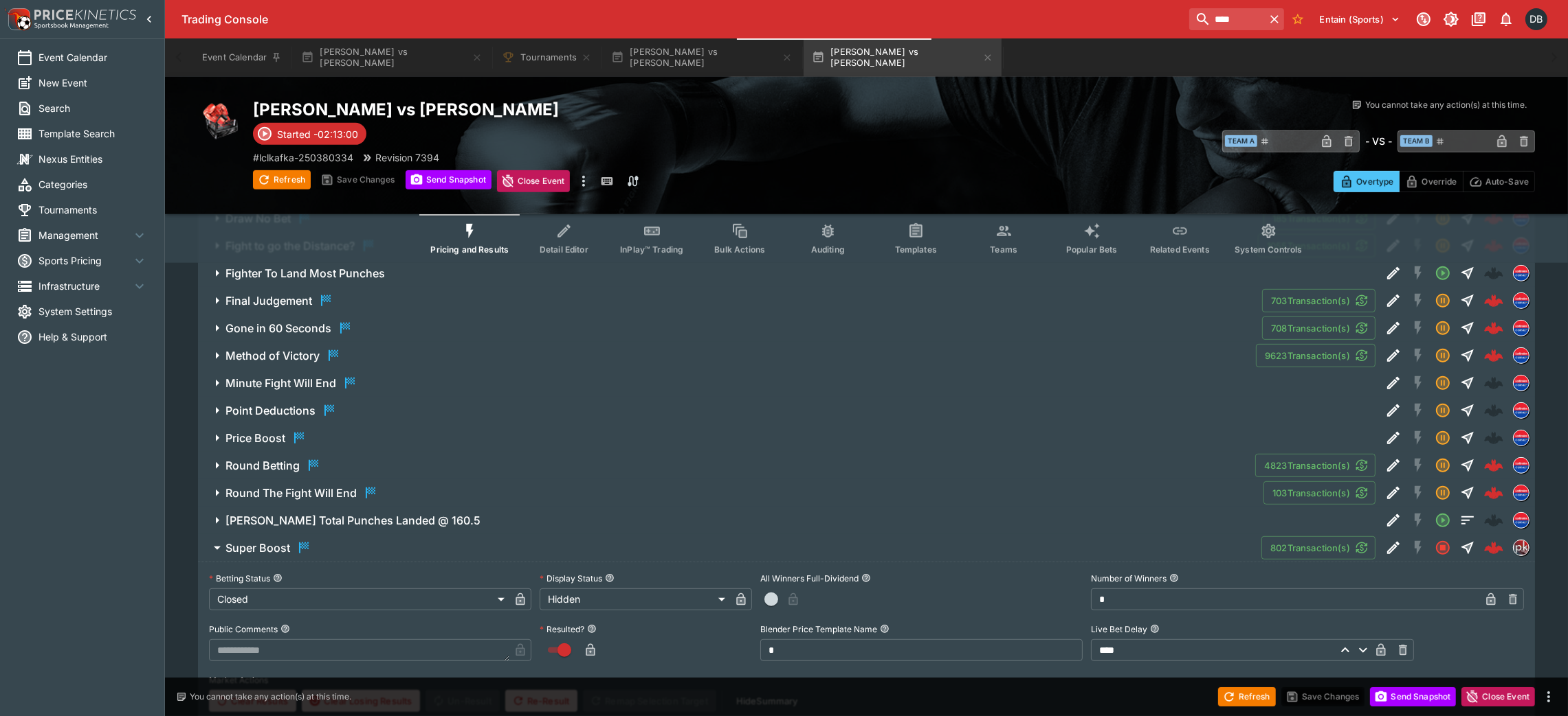
scroll to position [1202, 0]
